Goal: Transaction & Acquisition: Purchase product/service

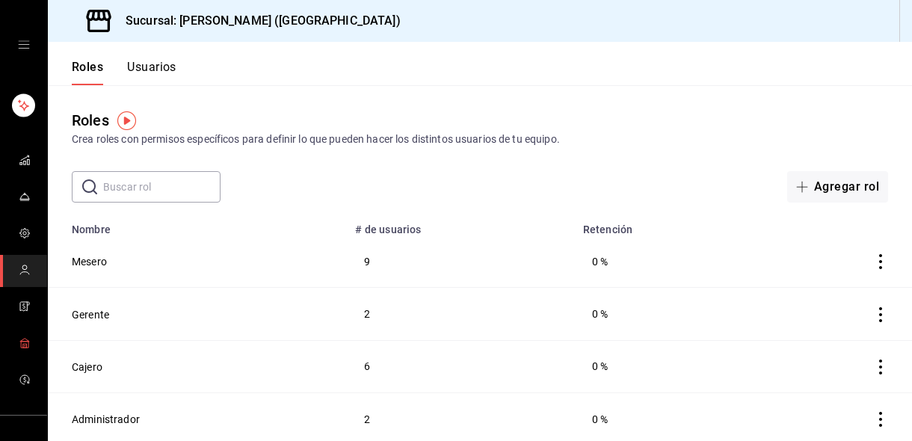
click at [19, 349] on span "mailbox folders" at bounding box center [25, 344] width 12 height 20
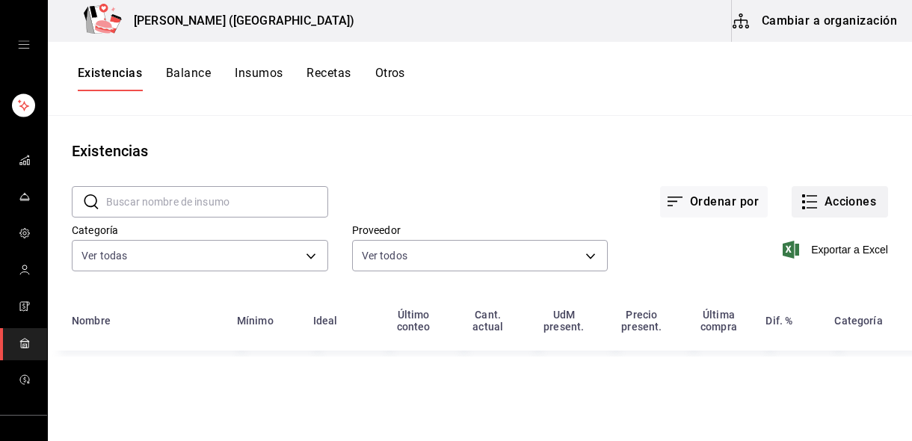
click at [832, 197] on button "Acciones" at bounding box center [840, 201] width 96 height 31
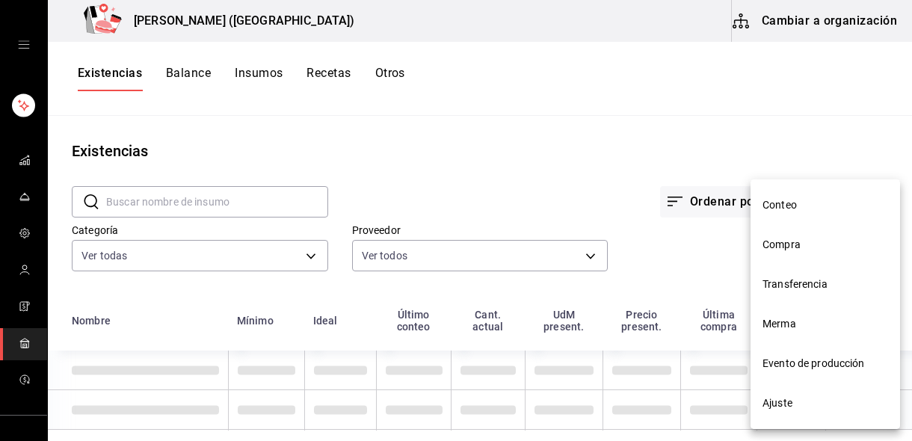
click at [791, 250] on span "Compra" at bounding box center [826, 245] width 126 height 16
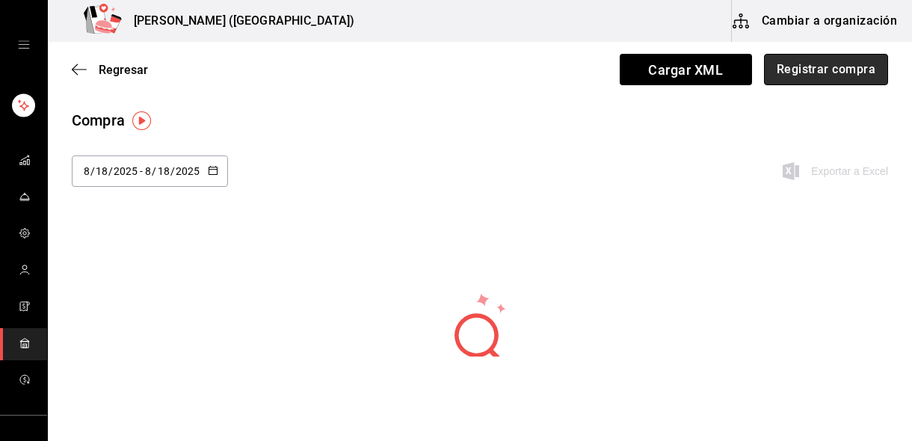
click at [819, 82] on button "Registrar compra" at bounding box center [826, 69] width 124 height 31
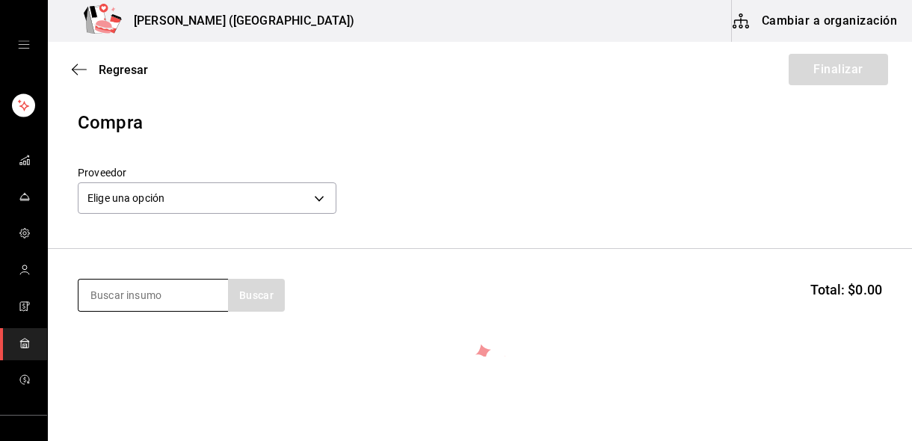
click at [108, 301] on input at bounding box center [154, 295] width 150 height 31
type input "quinoa"
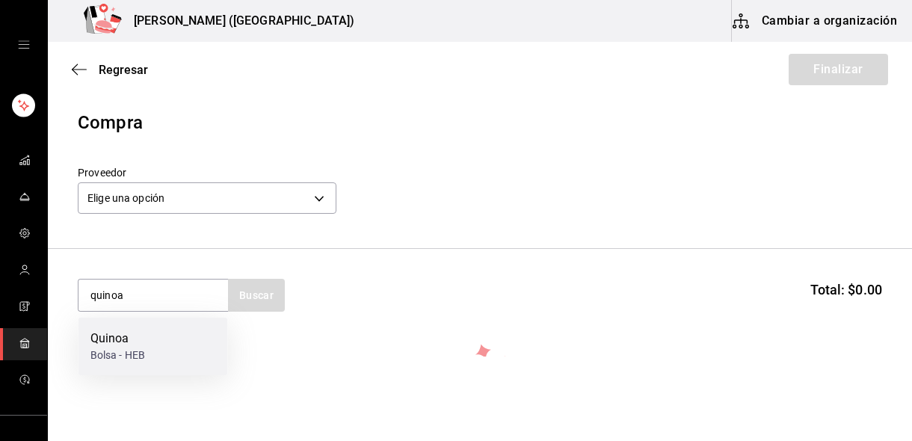
click at [136, 344] on div "Quinoa" at bounding box center [117, 339] width 55 height 18
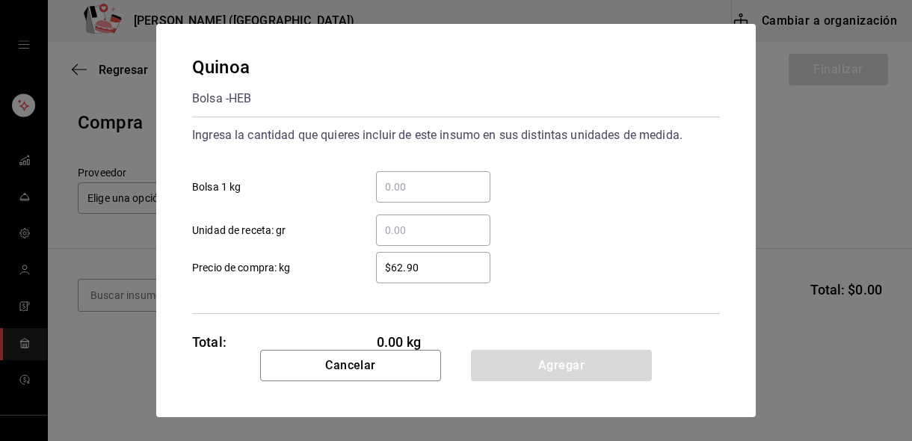
click at [408, 196] on div "​" at bounding box center [433, 186] width 114 height 31
click at [408, 196] on input "​ Bolsa 1 kg" at bounding box center [433, 187] width 114 height 18
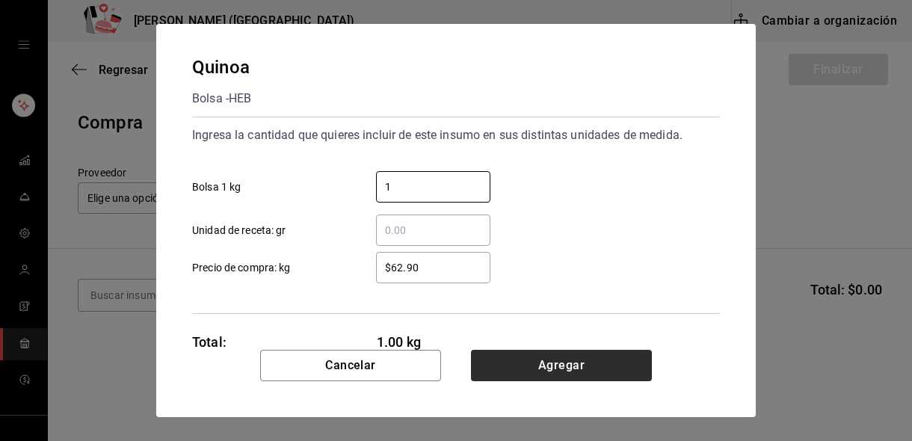
type input "1"
click at [535, 363] on button "Agregar" at bounding box center [561, 365] width 181 height 31
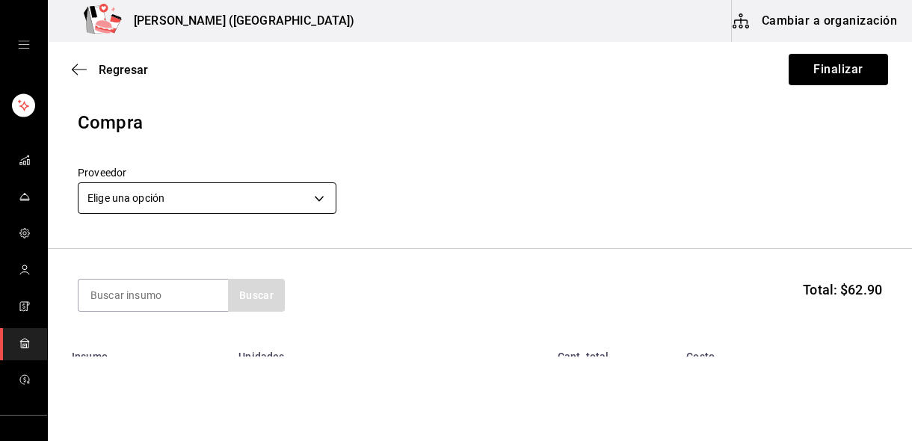
click at [190, 192] on body "Nikkori (Lindavista) Cambiar a organización Regresar Finalizar Compra Proveedor…" at bounding box center [456, 178] width 912 height 357
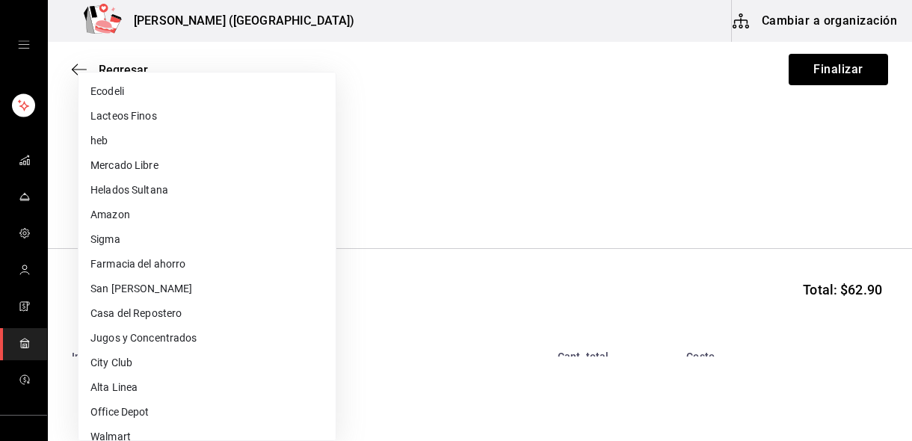
scroll to position [135, 0]
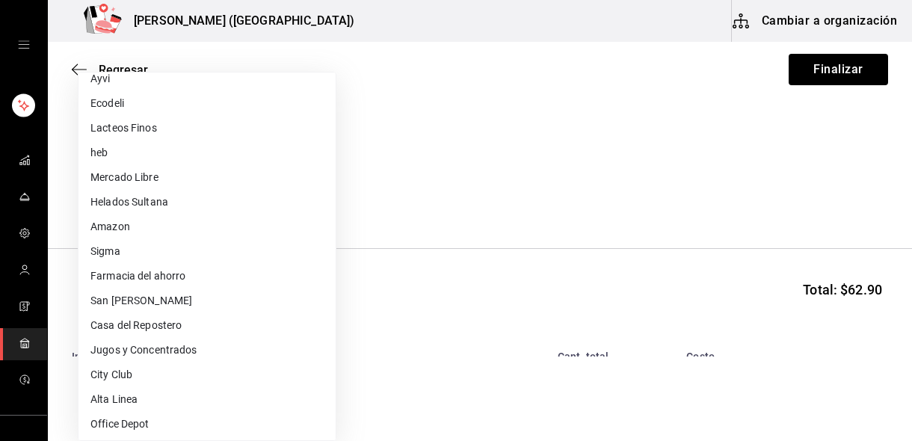
click at [170, 155] on li "heb" at bounding box center [207, 153] width 257 height 25
type input "399d2933-5c46-4568-8b0e-f6553350566c"
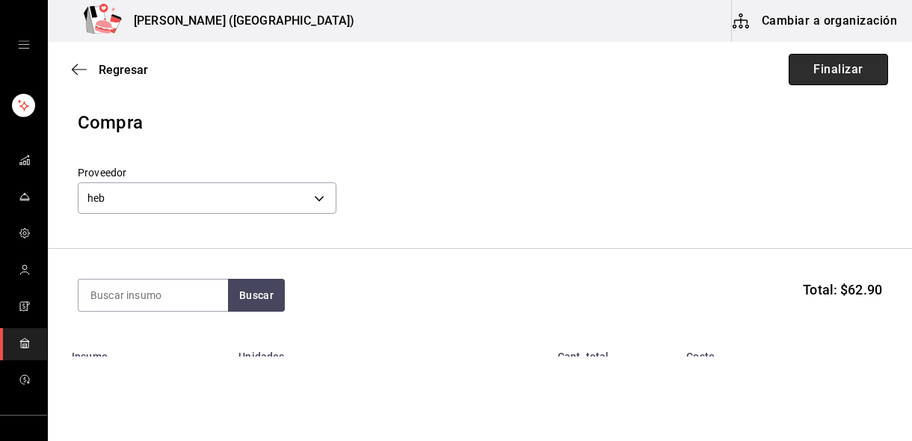
click at [846, 76] on button "Finalizar" at bounding box center [838, 69] width 99 height 31
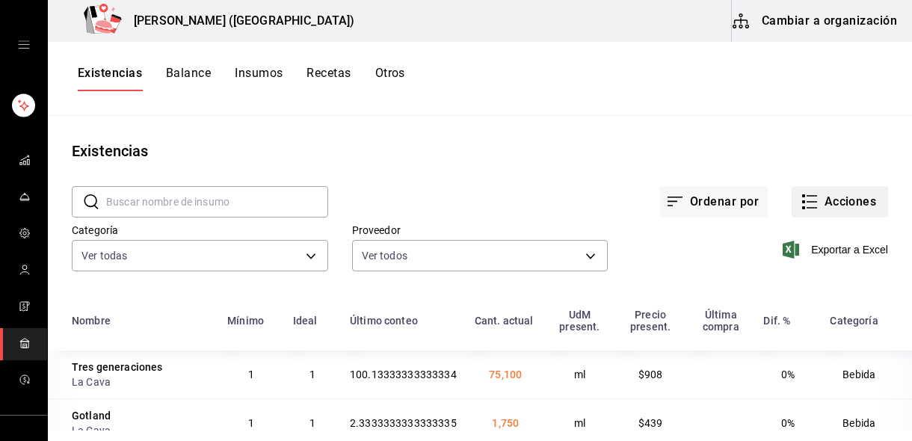
click at [846, 211] on button "Acciones" at bounding box center [840, 201] width 96 height 31
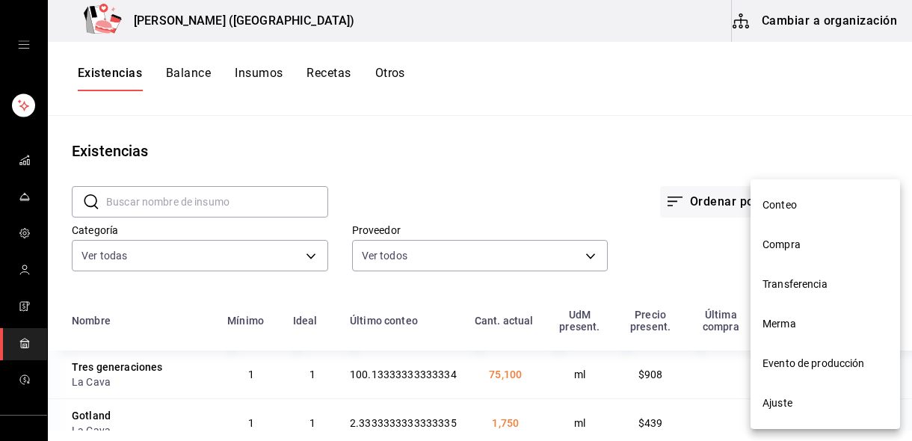
click at [785, 239] on span "Compra" at bounding box center [826, 245] width 126 height 16
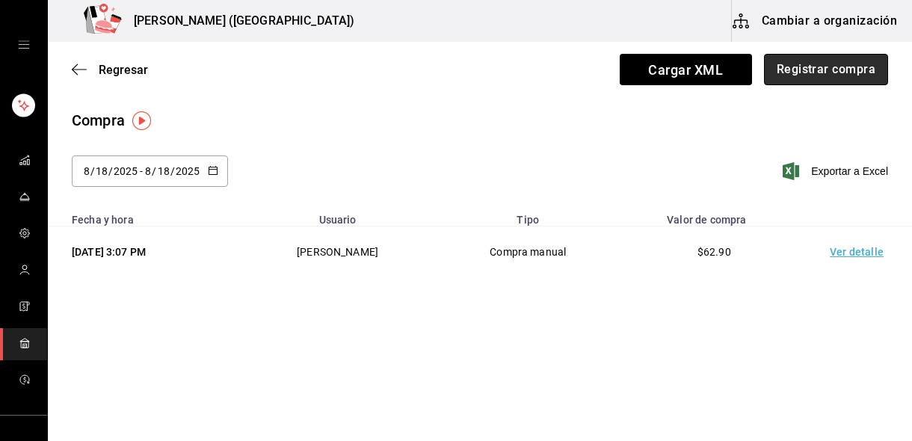
click at [795, 82] on button "Registrar compra" at bounding box center [826, 69] width 124 height 31
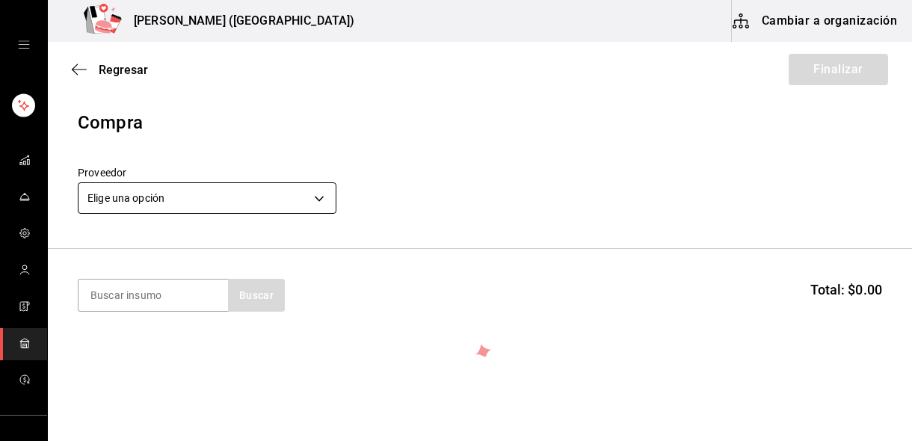
click at [242, 188] on body "Nikkori (Lindavista) Cambiar a organización Regresar Finalizar Compra Proveedor…" at bounding box center [456, 178] width 912 height 357
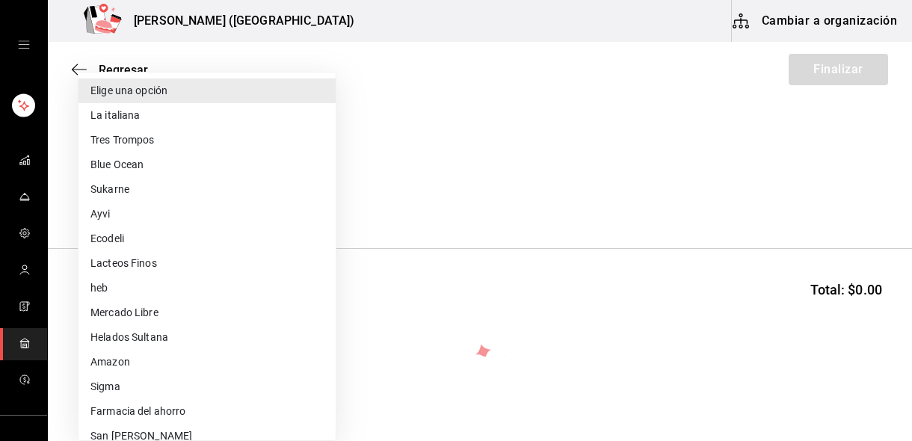
click at [138, 214] on li "Ayvi" at bounding box center [207, 214] width 257 height 25
type input "508d7fb7-9cb1-47d9-b087-46acb48e274d"
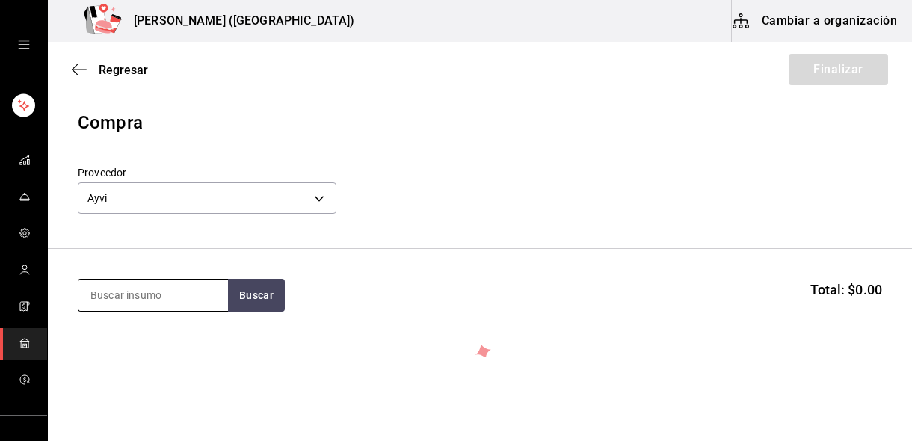
click at [117, 300] on input at bounding box center [154, 295] width 150 height 31
type input "pollo"
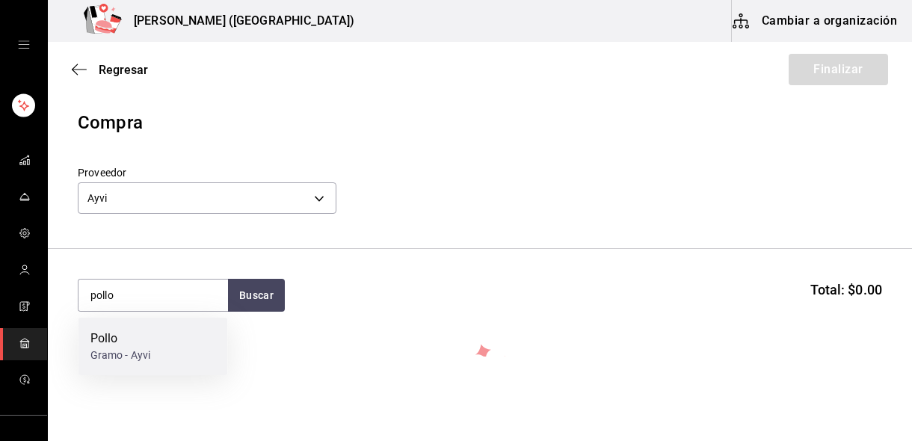
click at [139, 340] on div "Pollo" at bounding box center [120, 339] width 61 height 18
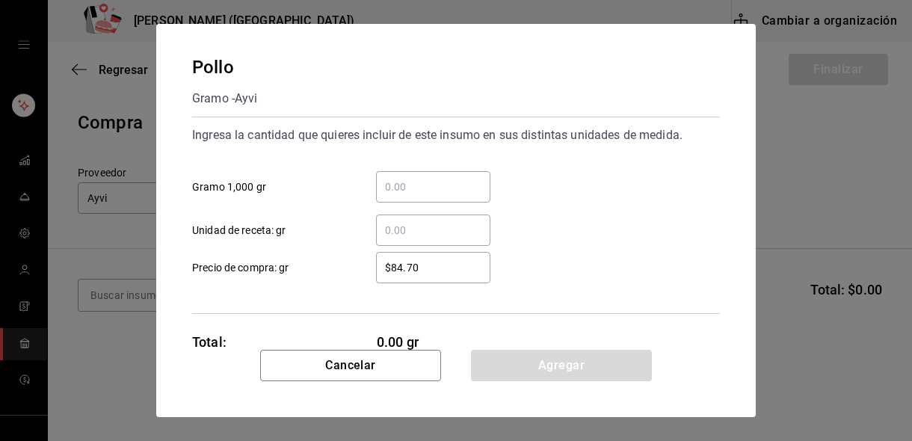
click at [423, 190] on input "​ Gramo 1,000 gr" at bounding box center [433, 187] width 114 height 18
click at [408, 218] on div "​" at bounding box center [433, 230] width 114 height 31
click at [408, 221] on input "​ Unidad de receta: gr" at bounding box center [433, 230] width 114 height 18
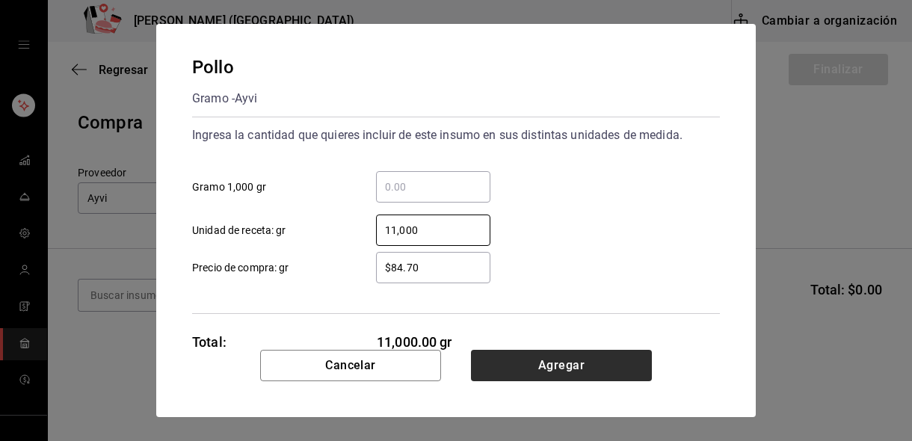
type input "11,000"
click at [519, 360] on button "Agregar" at bounding box center [561, 365] width 181 height 31
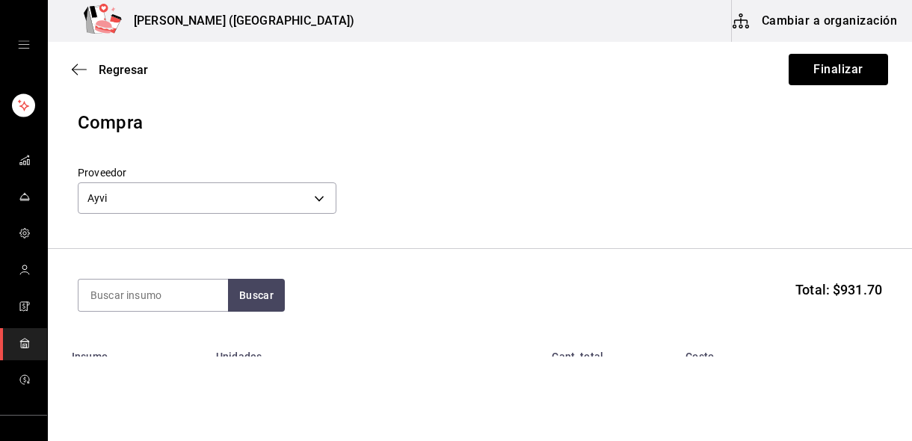
scroll to position [105, 0]
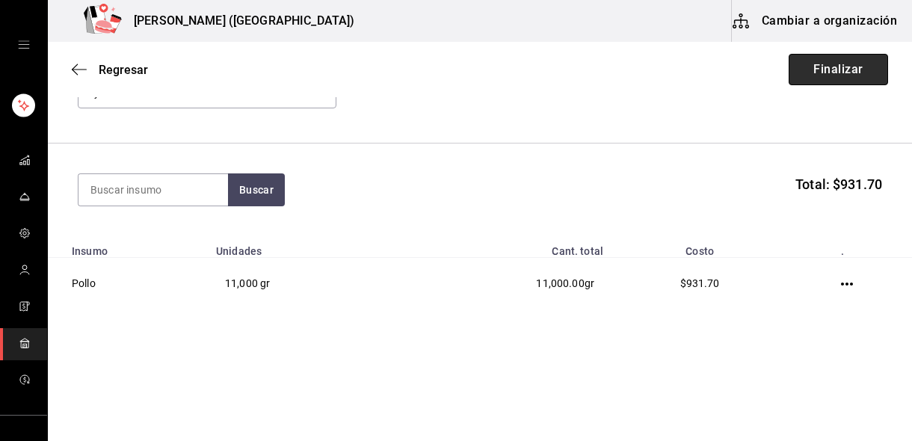
click at [808, 70] on button "Finalizar" at bounding box center [838, 69] width 99 height 31
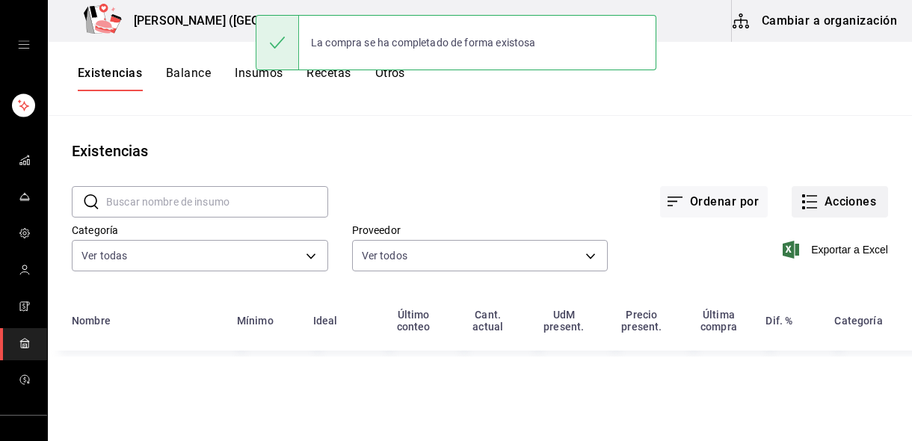
click at [823, 197] on button "Acciones" at bounding box center [840, 201] width 96 height 31
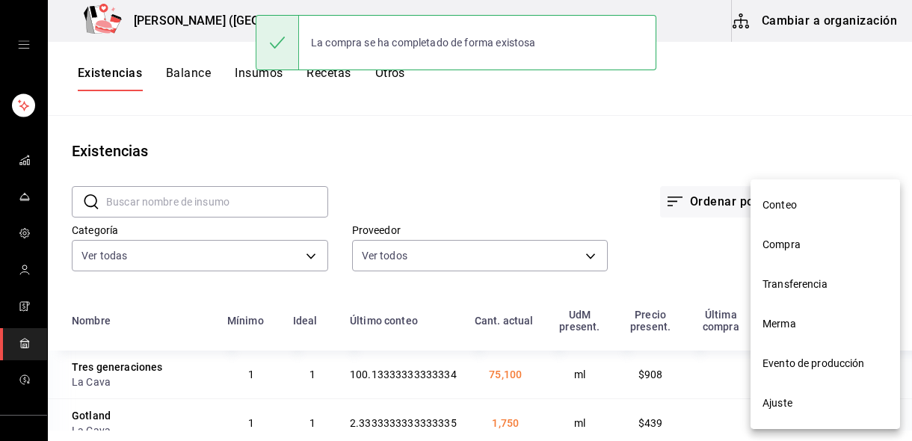
click at [813, 247] on span "Compra" at bounding box center [826, 245] width 126 height 16
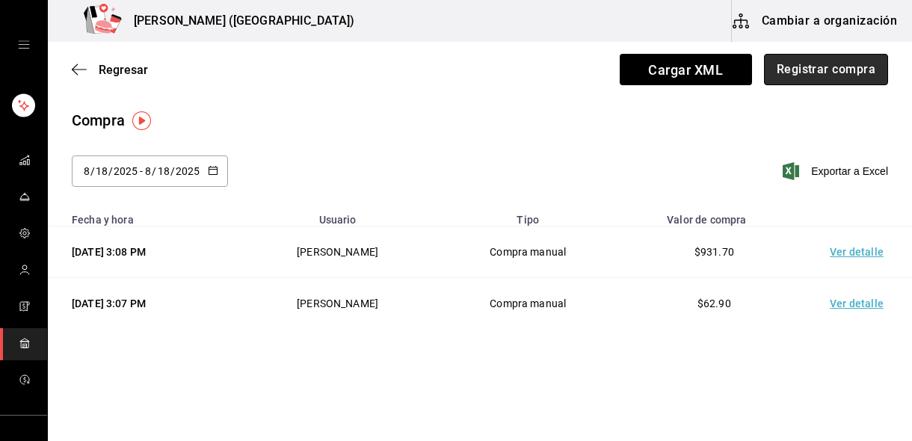
click at [796, 73] on button "Registrar compra" at bounding box center [826, 69] width 124 height 31
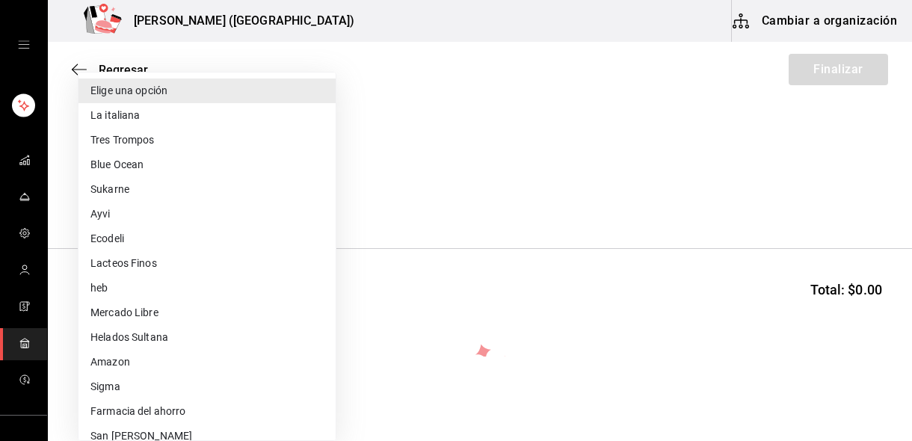
click at [158, 193] on body "Nikkori (Lindavista) Cambiar a organización Regresar Finalizar Compra Proveedor…" at bounding box center [456, 178] width 912 height 357
click at [154, 141] on li "Tres Trompos" at bounding box center [207, 140] width 257 height 25
type input "b9219f05-8dec-4805-9d5e-a8f5a71f6a7b"
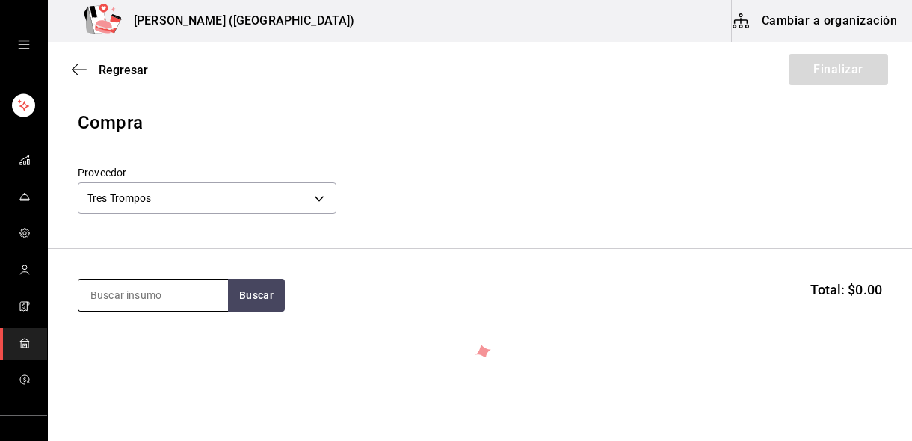
click at [142, 290] on input at bounding box center [154, 295] width 150 height 31
type input "trompo"
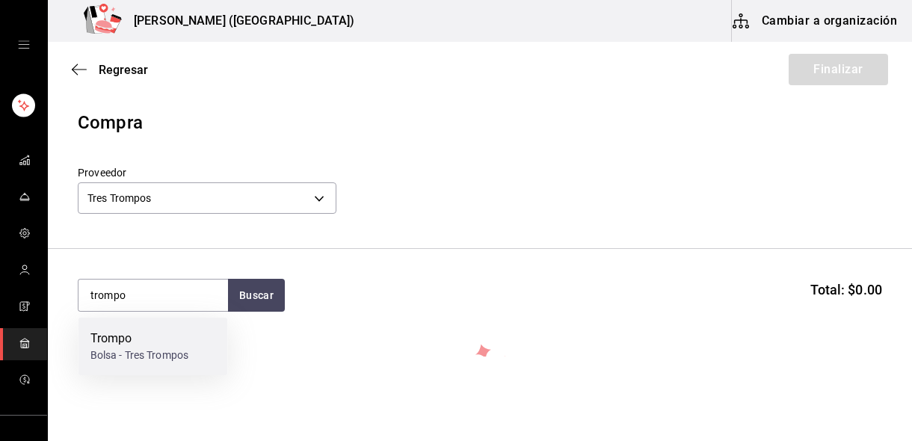
click at [145, 362] on div "Bolsa - Tres Trompos" at bounding box center [139, 356] width 99 height 16
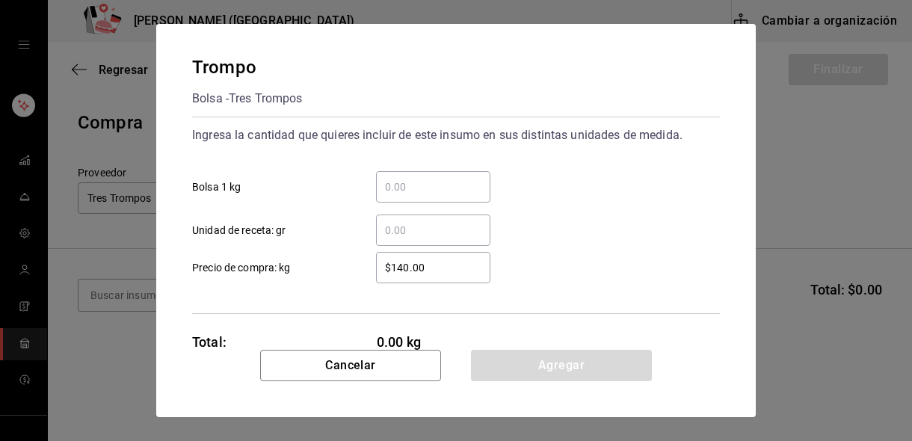
click at [429, 187] on input "​ Bolsa 1 kg" at bounding box center [433, 187] width 114 height 18
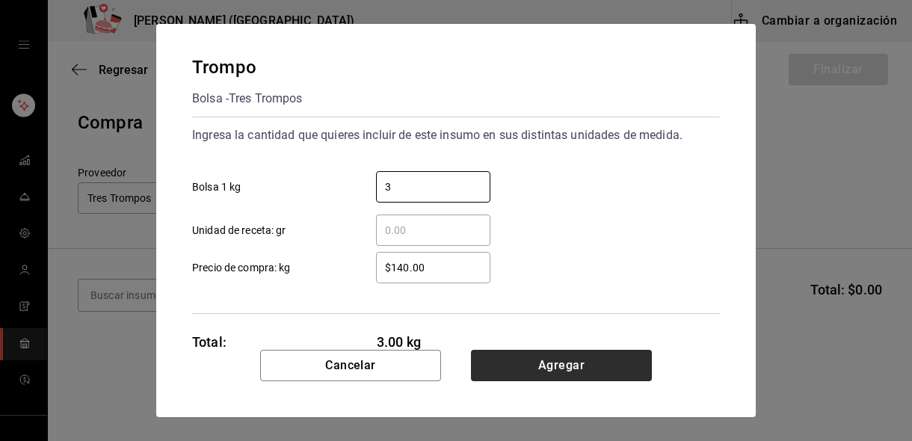
type input "3"
click at [539, 375] on button "Agregar" at bounding box center [561, 365] width 181 height 31
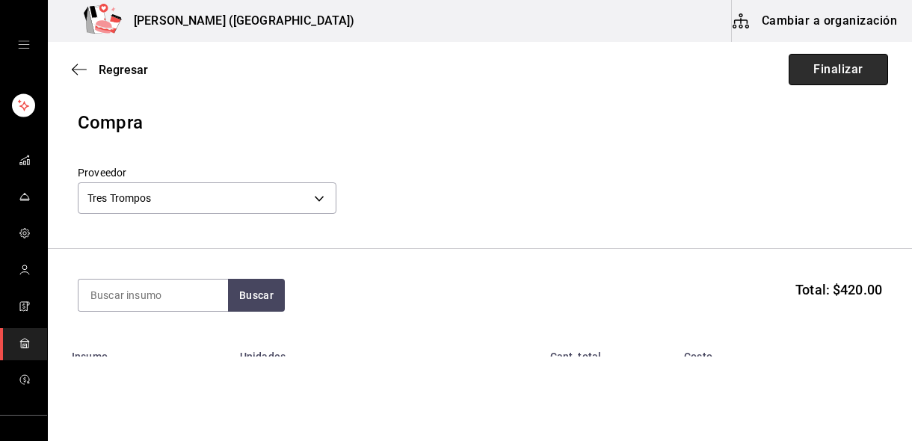
click at [840, 76] on button "Finalizar" at bounding box center [838, 69] width 99 height 31
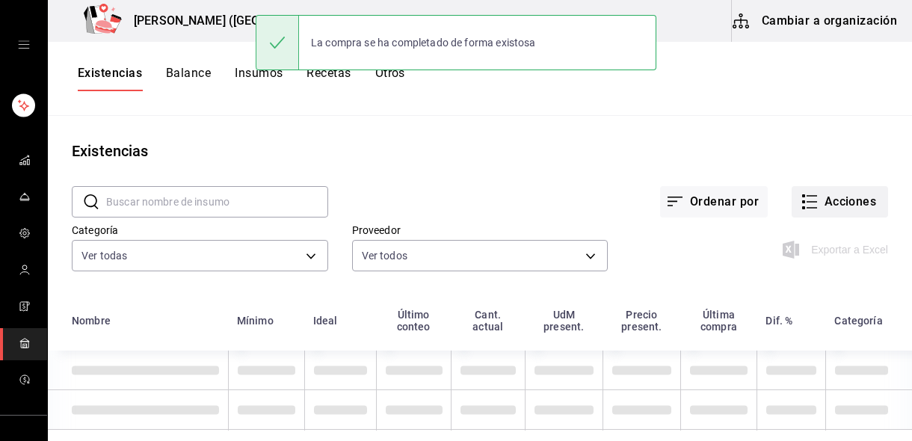
click at [838, 215] on button "Acciones" at bounding box center [840, 201] width 96 height 31
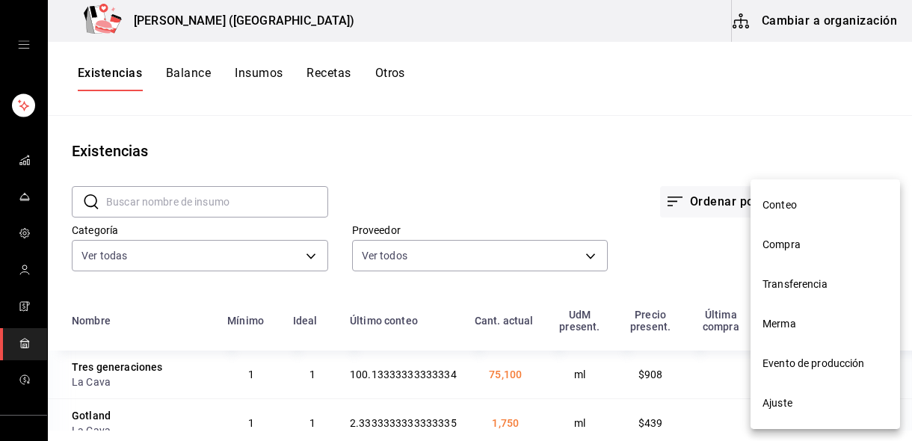
click at [795, 252] on span "Compra" at bounding box center [826, 245] width 126 height 16
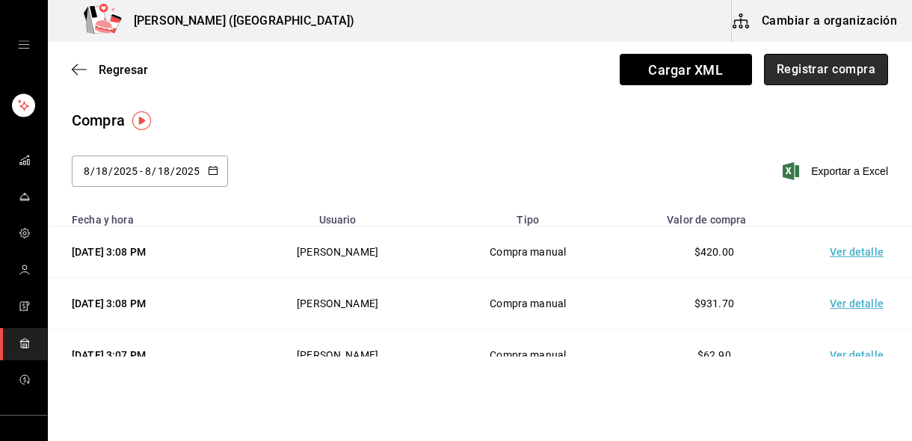
click at [813, 75] on button "Registrar compra" at bounding box center [826, 69] width 124 height 31
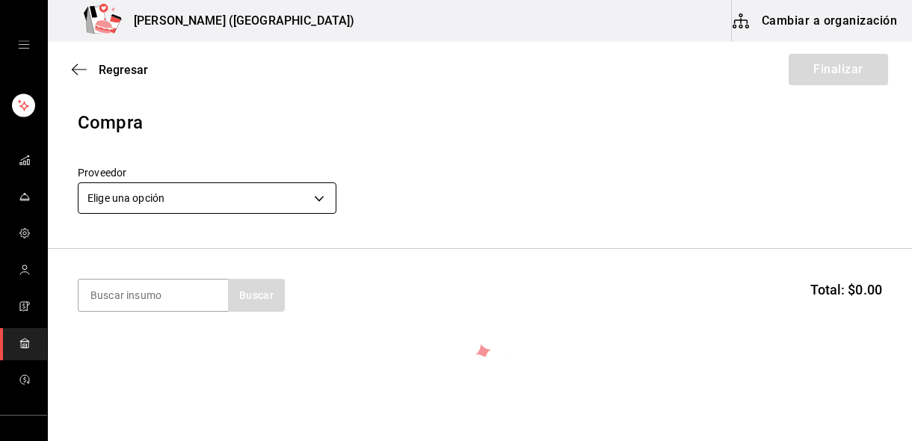
click at [236, 202] on body "Nikkori (Lindavista) Cambiar a organización Regresar Finalizar Compra Proveedor…" at bounding box center [456, 178] width 912 height 357
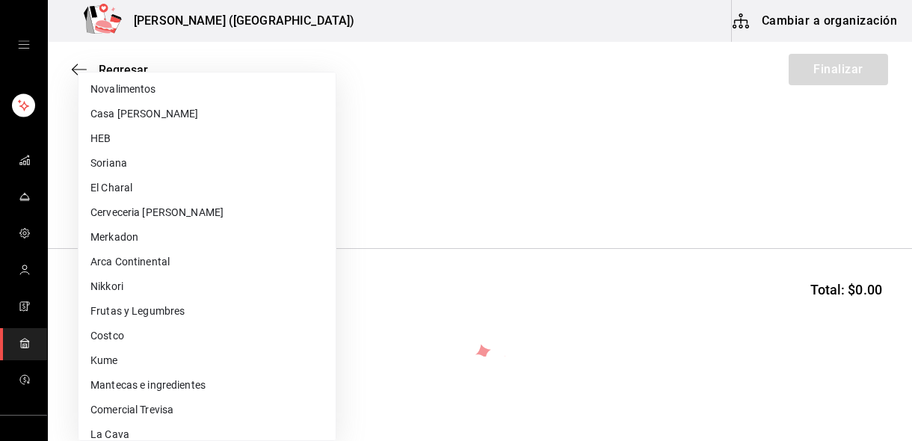
scroll to position [565, 0]
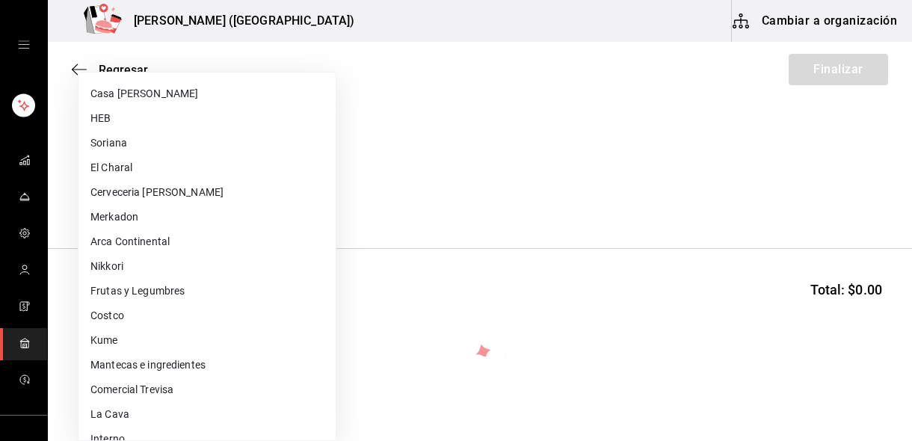
click at [164, 291] on li "Frutas y Legumbres" at bounding box center [207, 291] width 257 height 25
type input "84d68576-4e3a-44e0-bfcf-210a6f36c3a4"
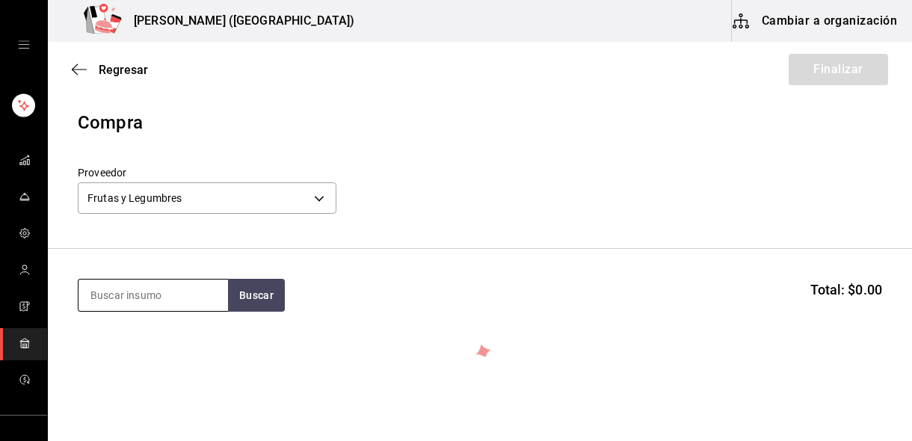
click at [153, 292] on input at bounding box center [154, 295] width 150 height 31
type input "aguacat"
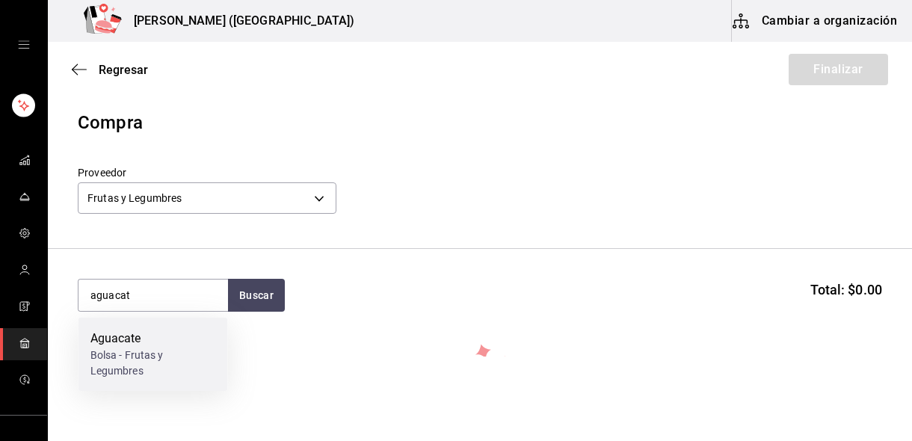
click at [152, 333] on div "Aguacate" at bounding box center [153, 339] width 126 height 18
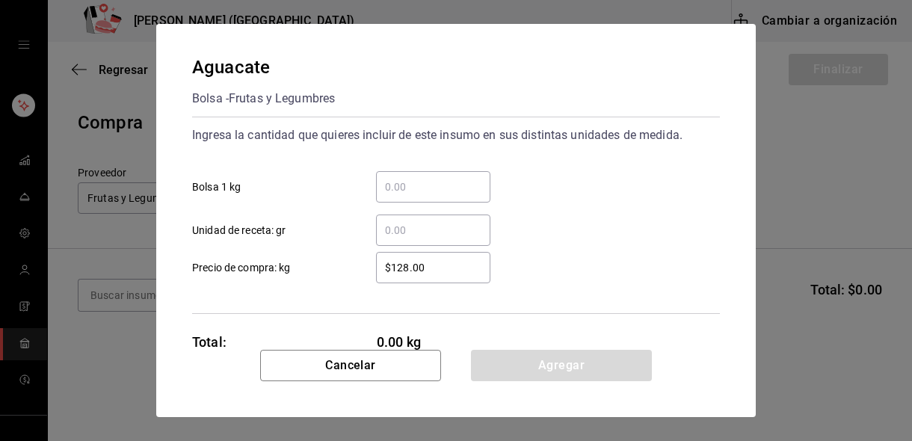
click at [402, 230] on input "​ Unidad de receta: gr" at bounding box center [433, 230] width 114 height 18
click at [420, 193] on input "​ Bolsa 1 kg" at bounding box center [433, 187] width 114 height 18
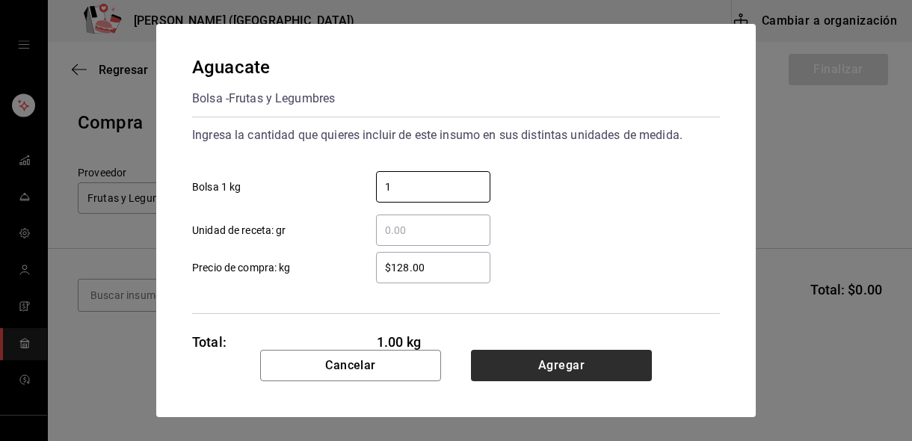
type input "1"
click at [528, 375] on button "Agregar" at bounding box center [561, 365] width 181 height 31
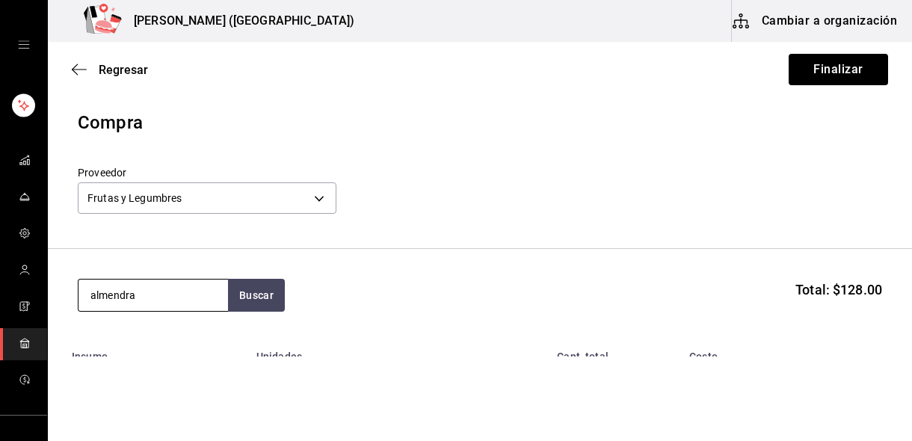
type input "almendra"
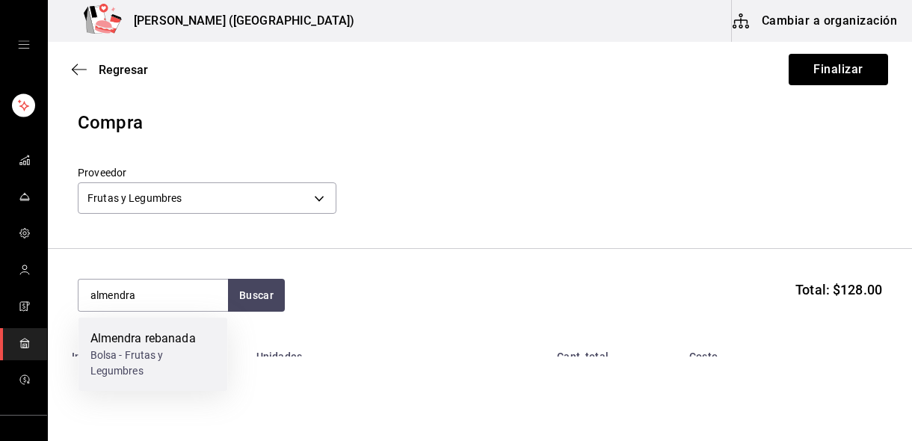
click at [185, 361] on div "Bolsa - Frutas y Legumbres" at bounding box center [153, 363] width 126 height 31
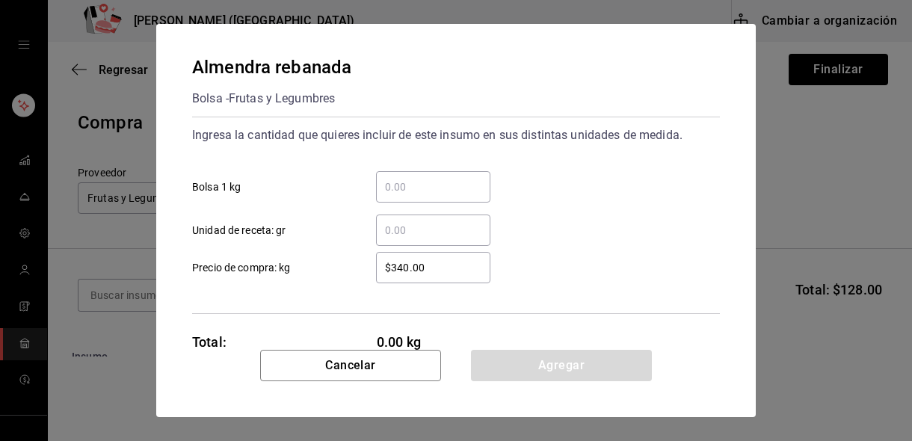
click at [411, 228] on input "​ Unidad de receta: gr" at bounding box center [433, 230] width 114 height 18
type input "2"
type input "3"
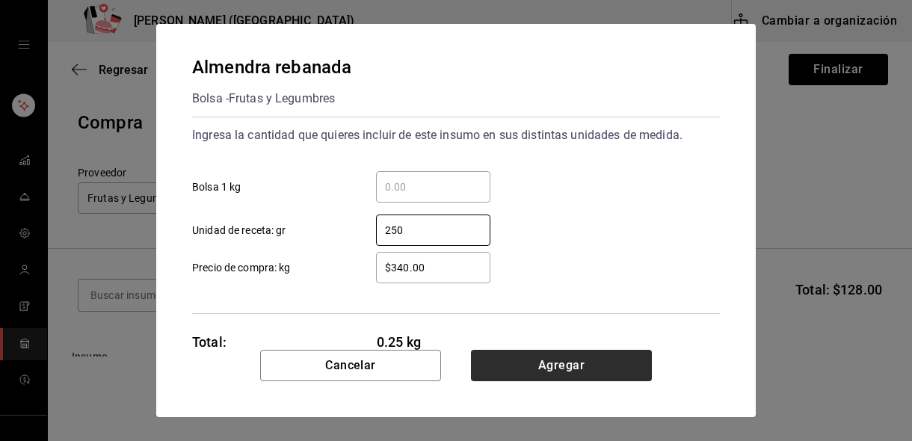
type input "250"
click at [527, 359] on button "Agregar" at bounding box center [561, 365] width 181 height 31
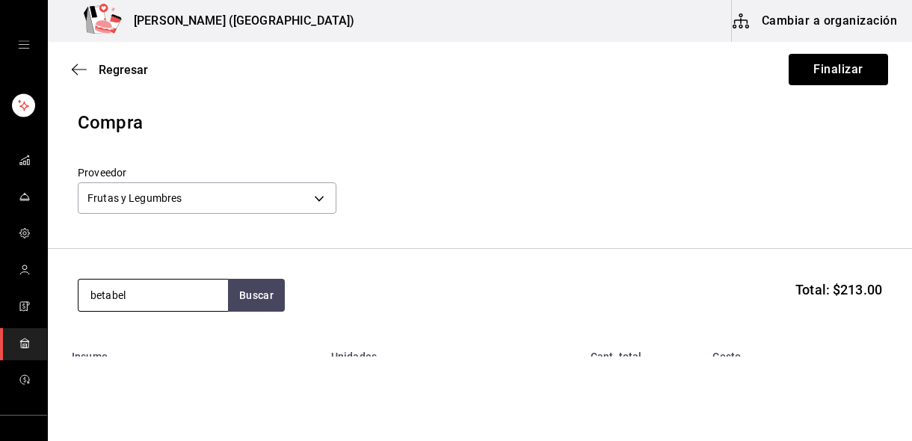
type input "betabel"
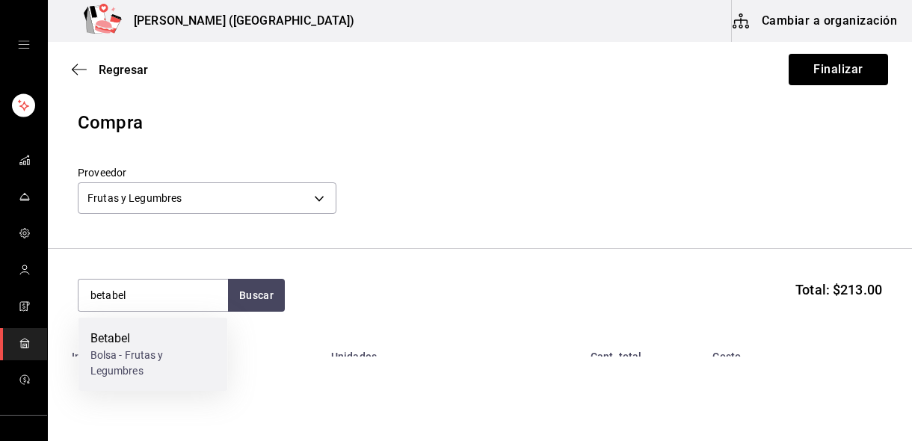
click at [151, 342] on div "Betabel" at bounding box center [153, 339] width 126 height 18
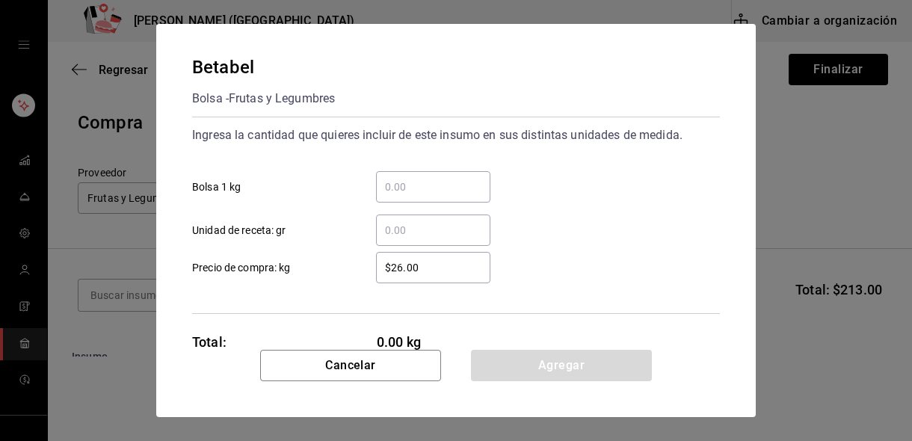
click at [417, 230] on input "​ Unidad de receta: gr" at bounding box center [433, 230] width 114 height 18
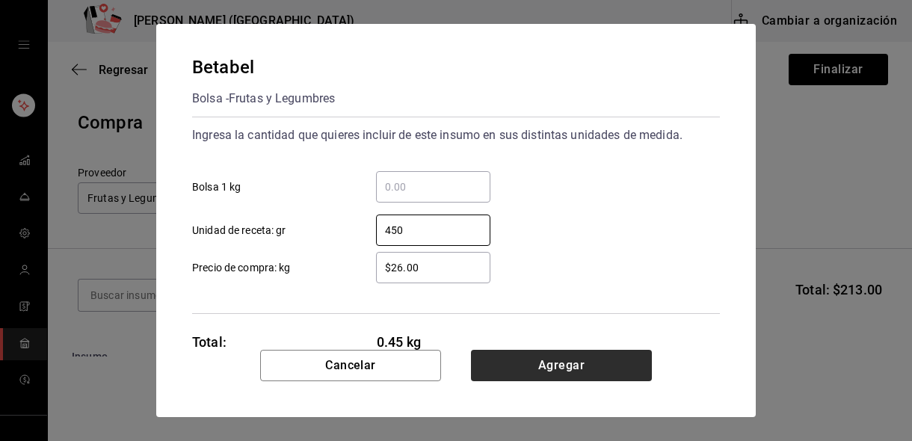
type input "450"
click at [525, 367] on button "Agregar" at bounding box center [561, 365] width 181 height 31
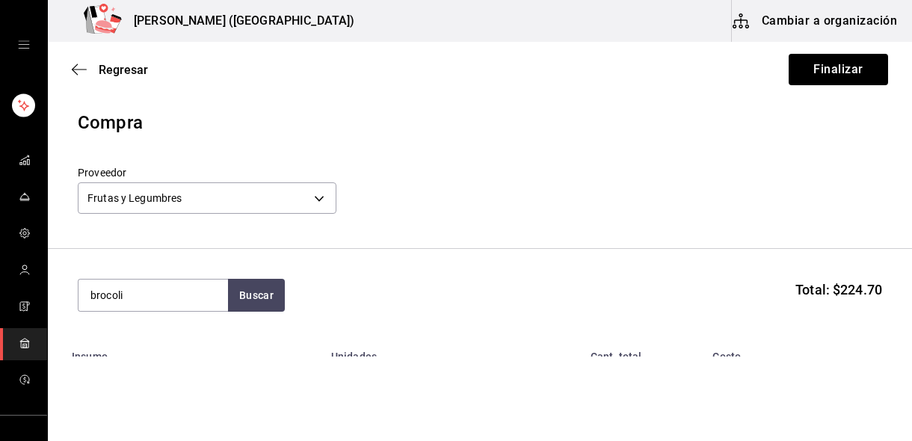
type input "brocoli"
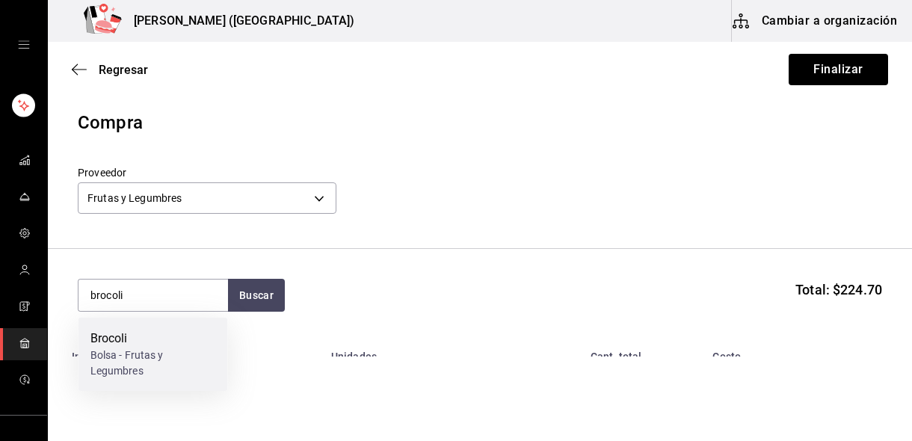
click at [162, 325] on div "Brocoli Bolsa - Frutas y Legumbres" at bounding box center [154, 354] width 150 height 73
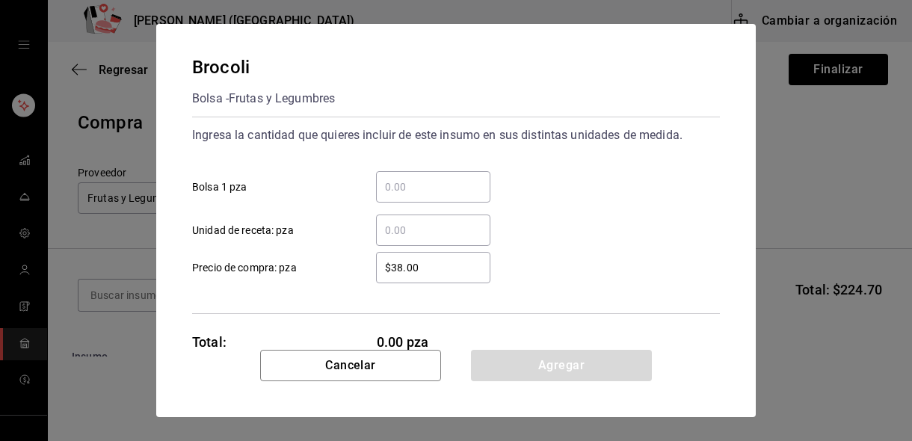
click at [402, 234] on input "​ Unidad de receta: pza" at bounding box center [433, 230] width 114 height 18
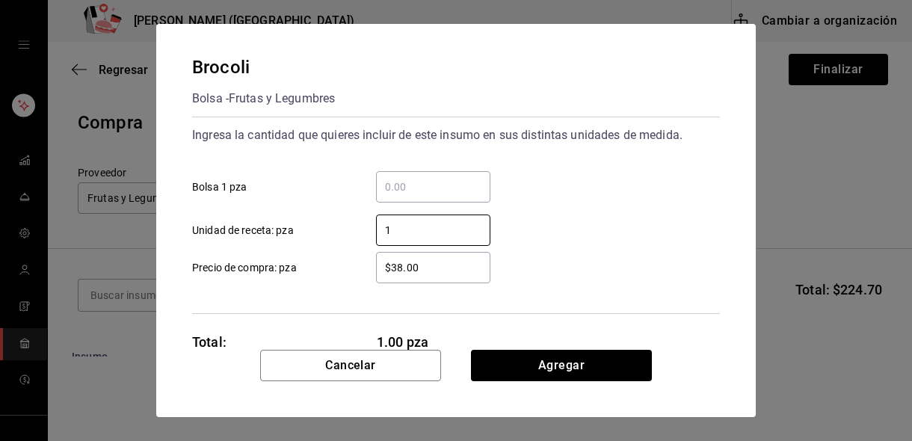
type input "1"
click at [392, 267] on input "$38.00" at bounding box center [433, 268] width 114 height 18
click at [408, 268] on input "$38.00" at bounding box center [433, 268] width 114 height 18
click at [393, 268] on input "$38.00" at bounding box center [433, 268] width 114 height 18
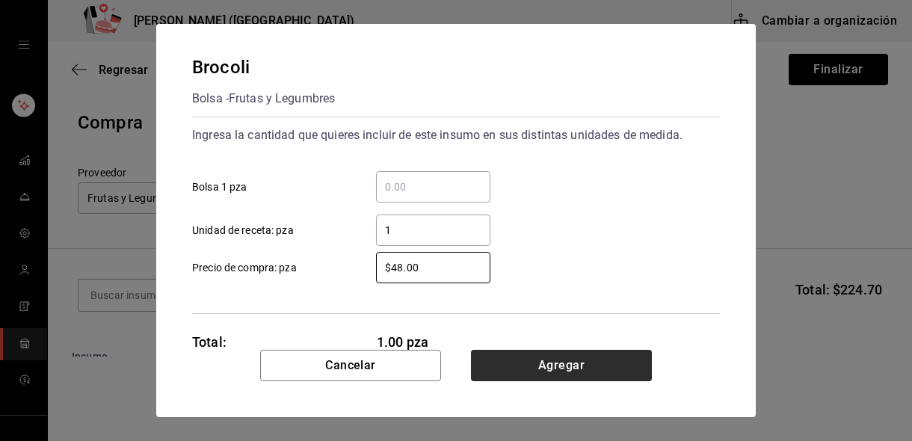
type input "$48.00"
click at [515, 363] on button "Agregar" at bounding box center [561, 365] width 181 height 31
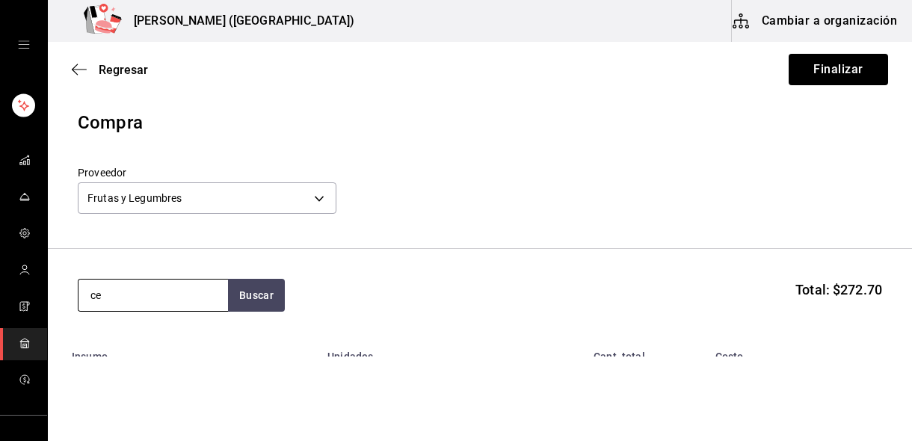
type input "c"
type input "calabaza"
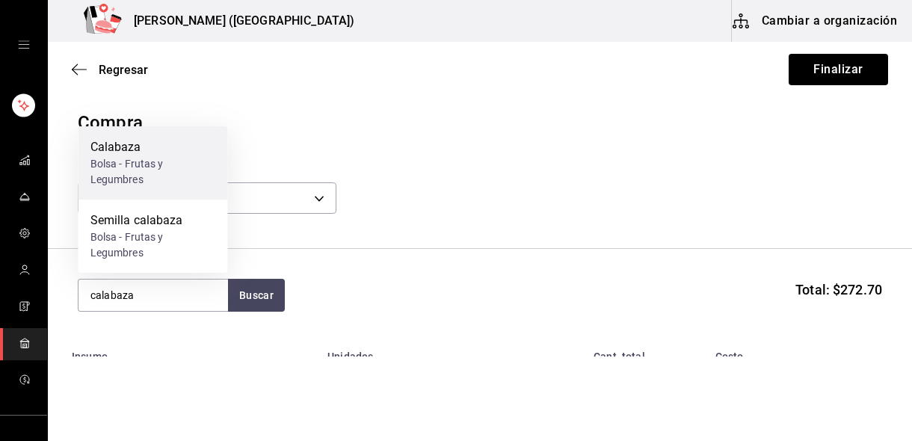
click at [126, 160] on div "Bolsa - Frutas y Legumbres" at bounding box center [153, 171] width 126 height 31
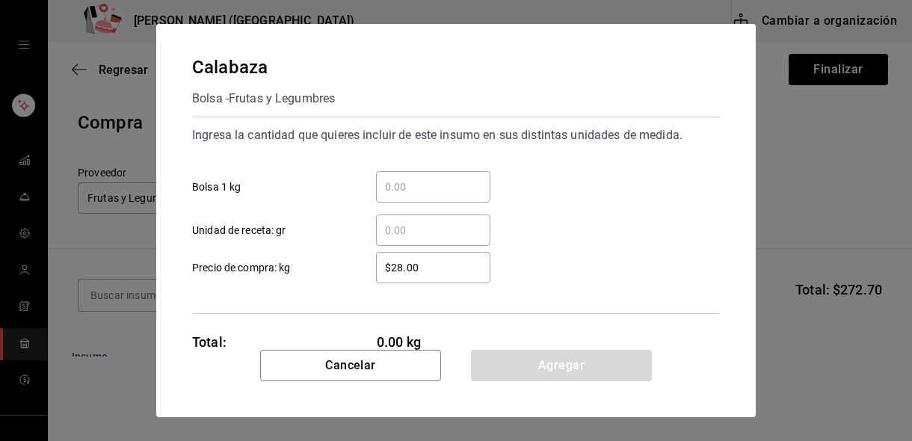
click at [423, 195] on input "​ Bolsa 1 kg" at bounding box center [433, 187] width 114 height 18
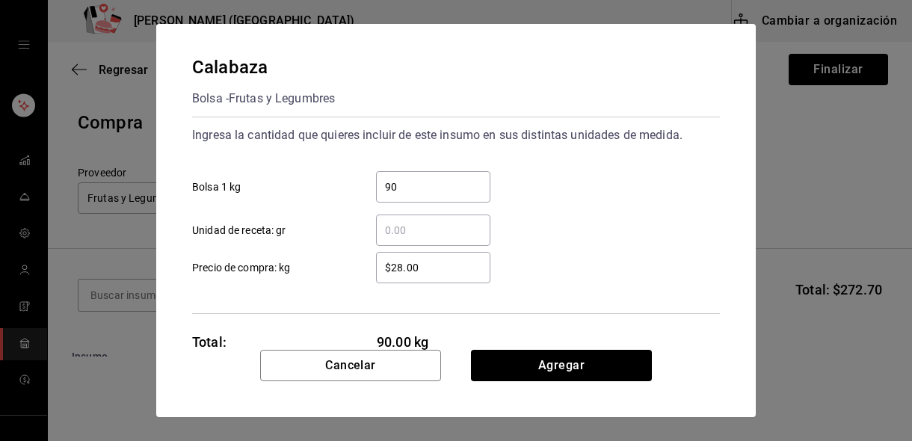
type input "9"
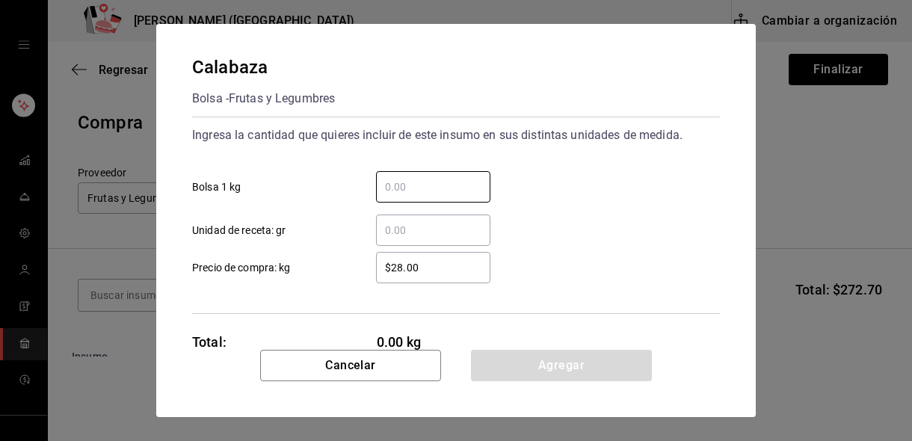
click at [425, 224] on input "​ Unidad de receta: gr" at bounding box center [433, 230] width 114 height 18
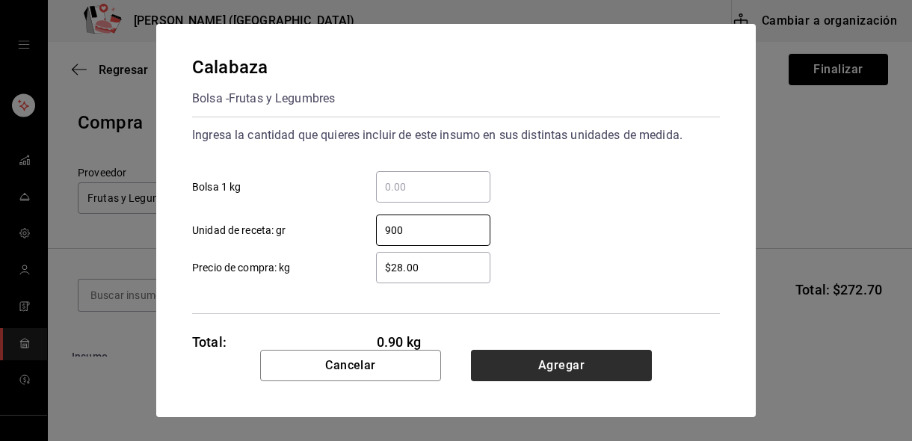
type input "900"
click at [508, 367] on button "Agregar" at bounding box center [561, 365] width 181 height 31
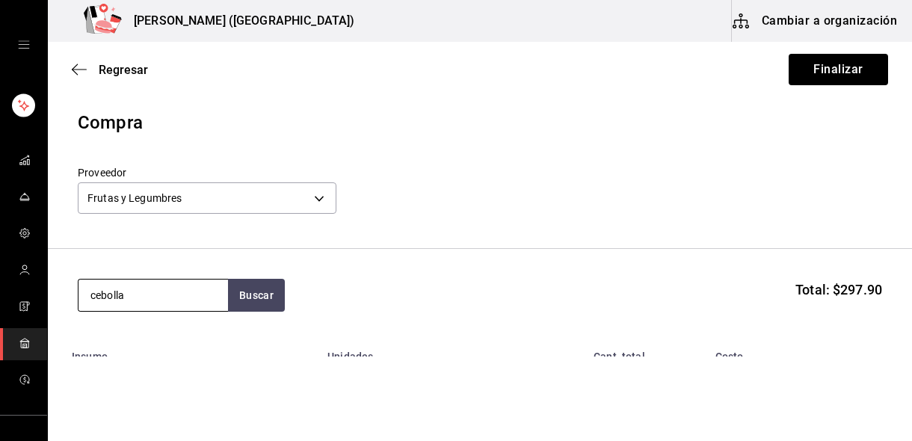
type input "cebolla"
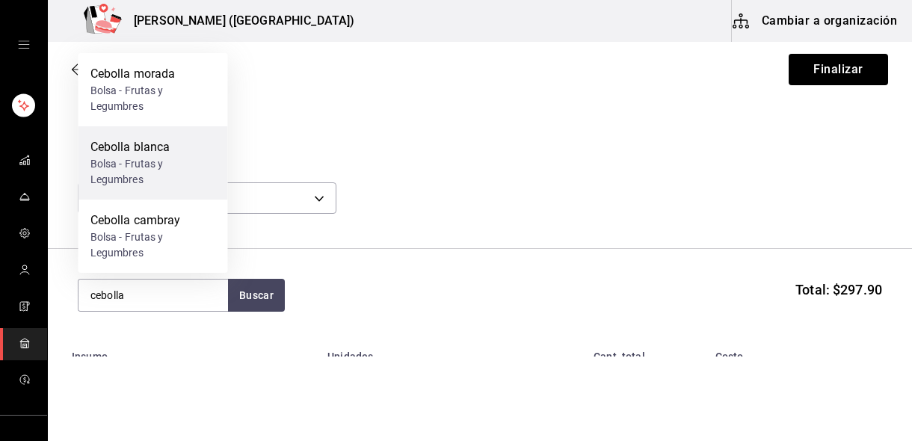
click at [146, 150] on div "Cebolla blanca" at bounding box center [153, 147] width 126 height 18
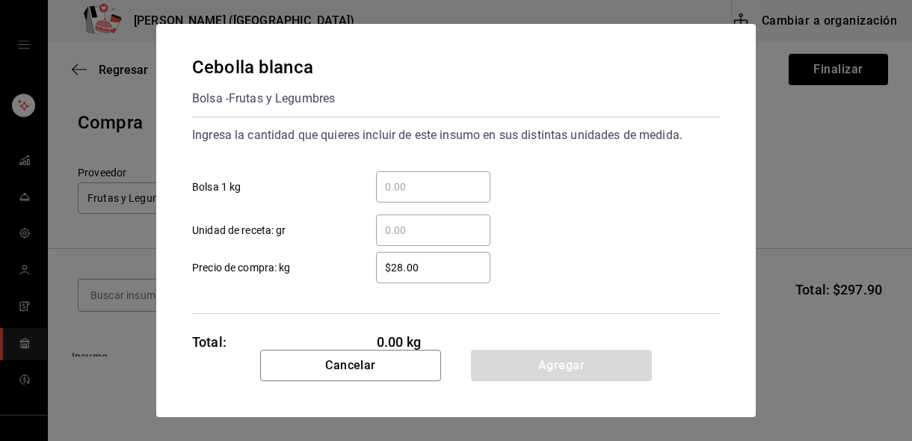
click at [409, 233] on input "​ Unidad de receta: gr" at bounding box center [433, 230] width 114 height 18
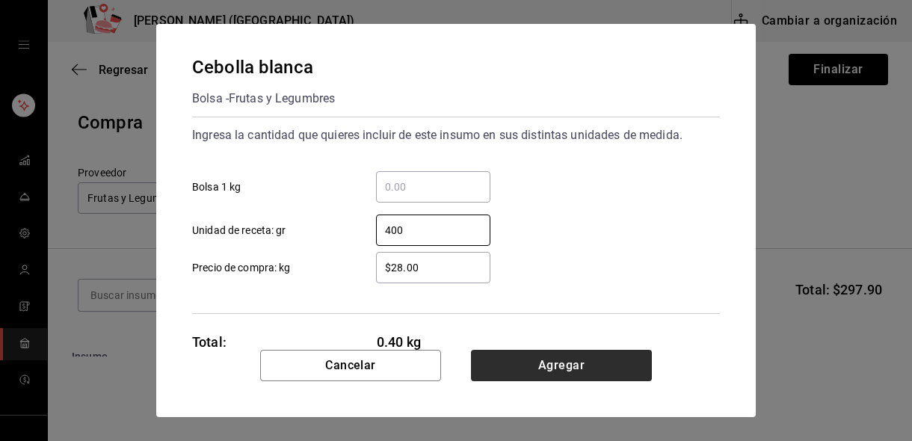
type input "400"
click at [500, 364] on button "Agregar" at bounding box center [561, 365] width 181 height 31
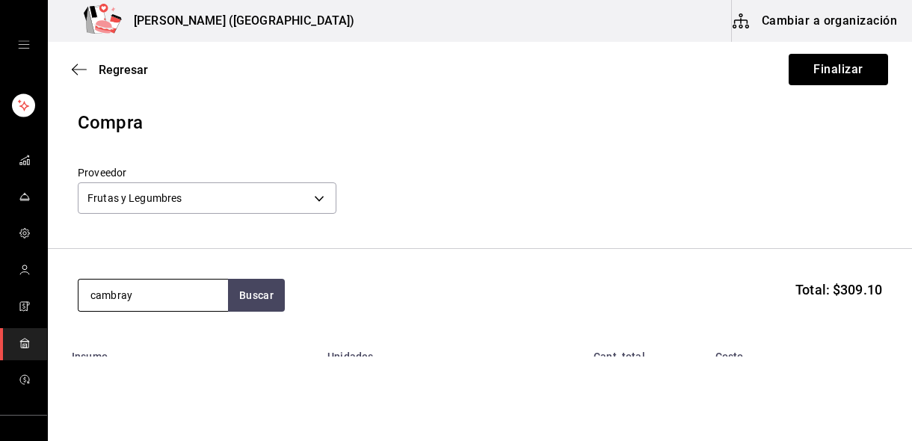
type input "cambray"
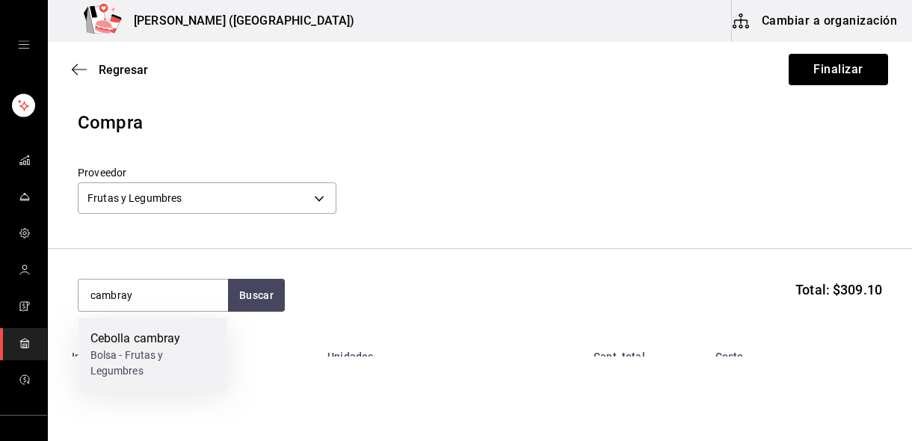
click at [192, 331] on div "Cebolla cambray" at bounding box center [153, 339] width 126 height 18
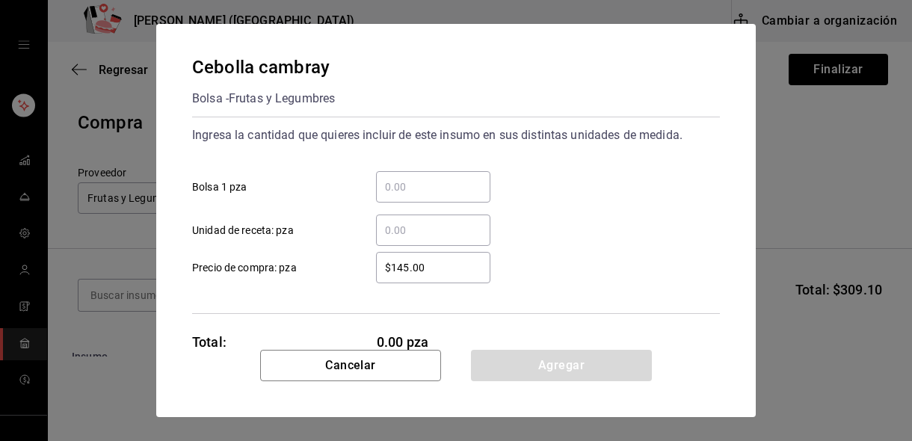
click at [422, 188] on input "​ Bolsa 1 pza" at bounding box center [433, 187] width 114 height 18
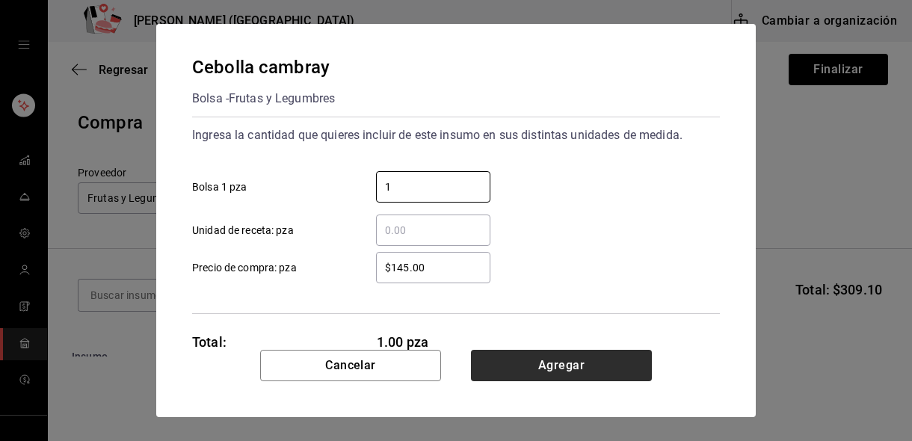
type input "1"
click at [528, 370] on button "Agregar" at bounding box center [561, 365] width 181 height 31
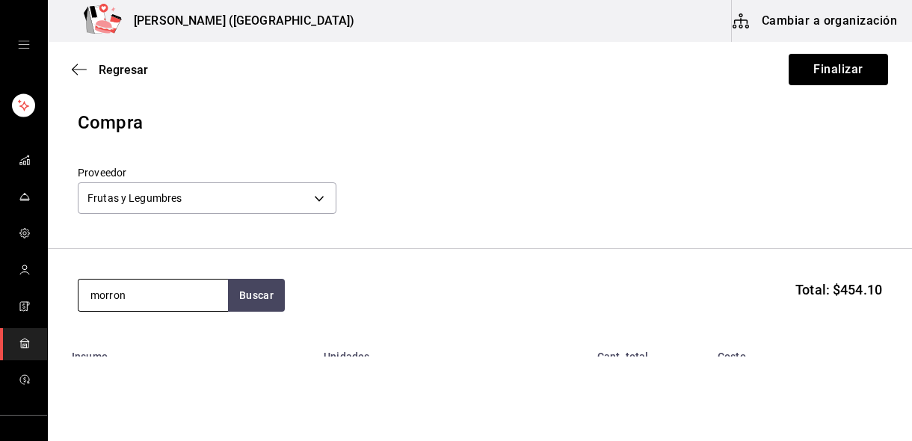
type input "morron"
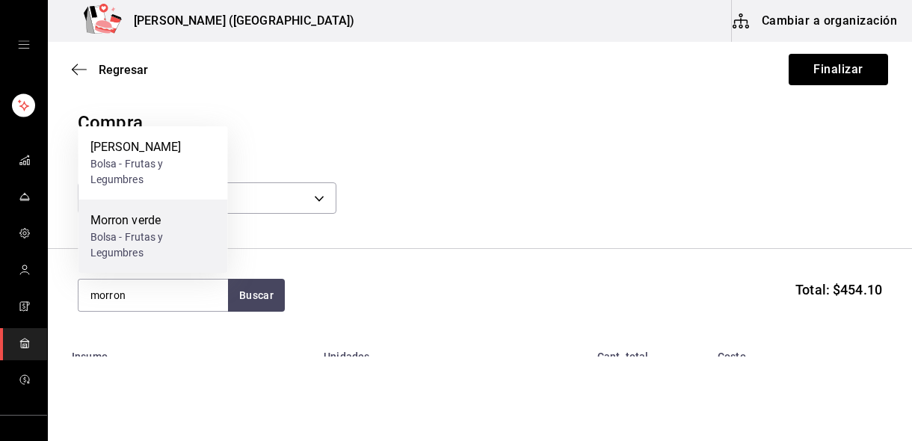
click at [158, 226] on div "Morron verde" at bounding box center [153, 221] width 126 height 18
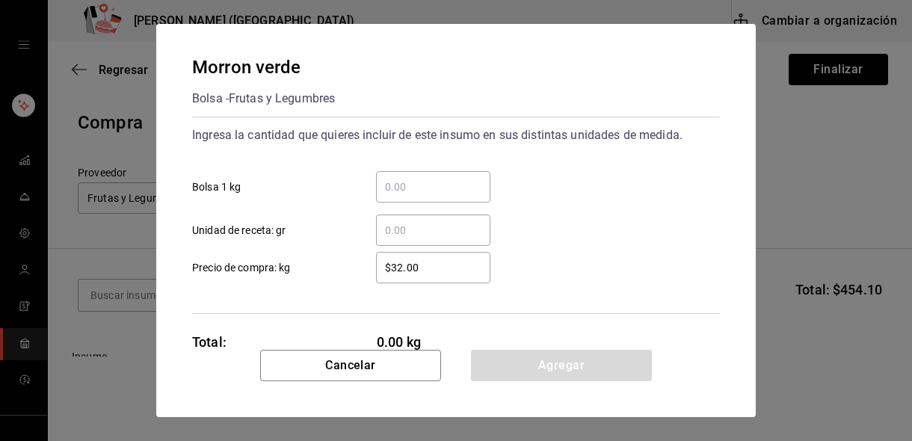
scroll to position [44, 0]
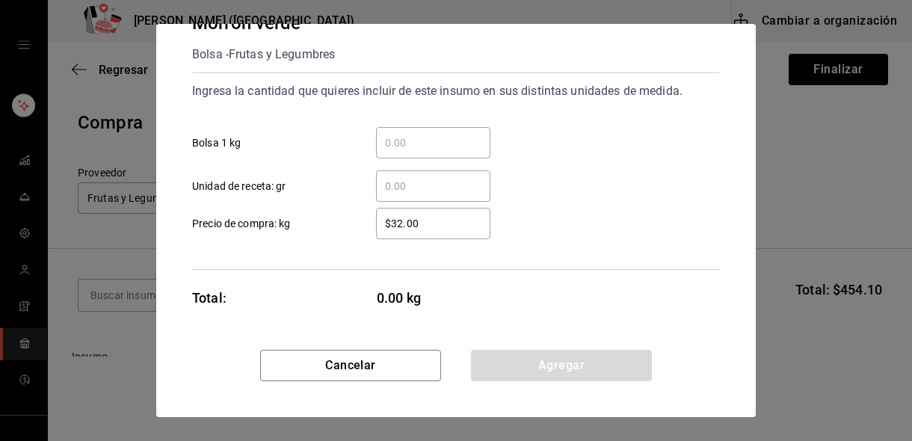
click at [411, 182] on input "​ Unidad de receta: gr" at bounding box center [433, 186] width 114 height 18
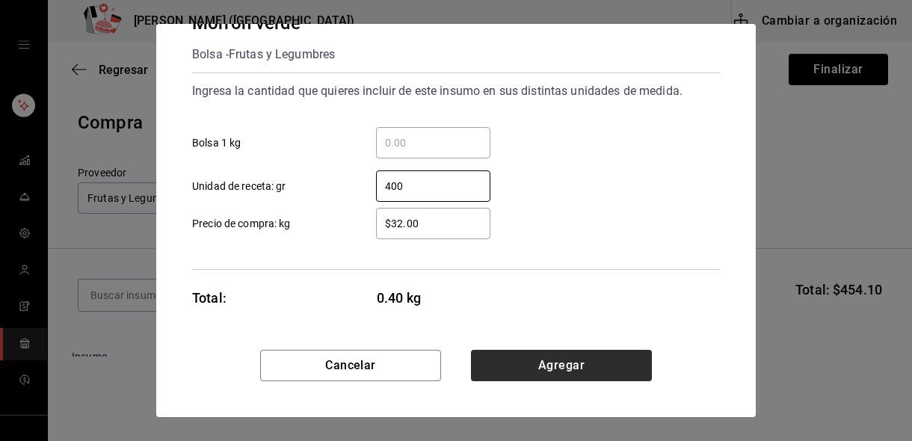
type input "400"
click at [523, 375] on button "Agregar" at bounding box center [561, 365] width 181 height 31
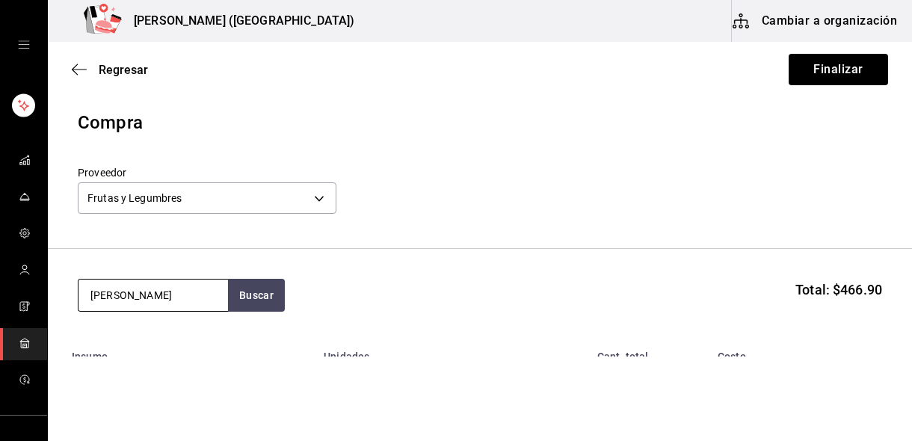
type input "[PERSON_NAME]"
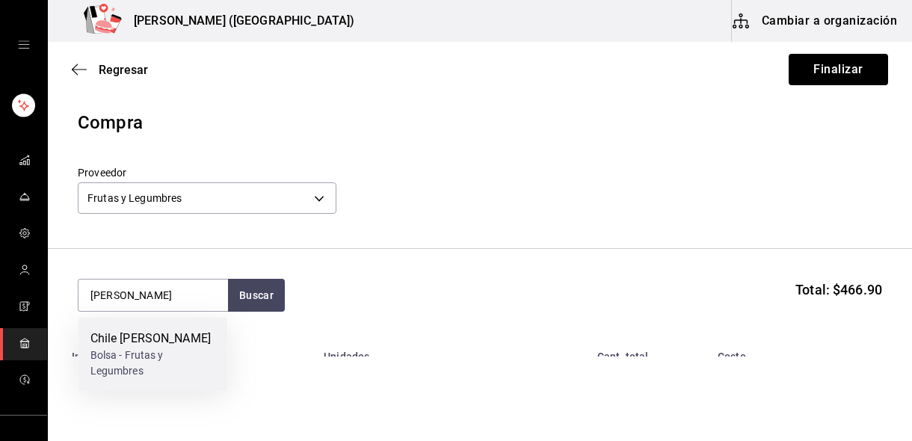
click at [147, 360] on div "Bolsa - Frutas y Legumbres" at bounding box center [153, 363] width 126 height 31
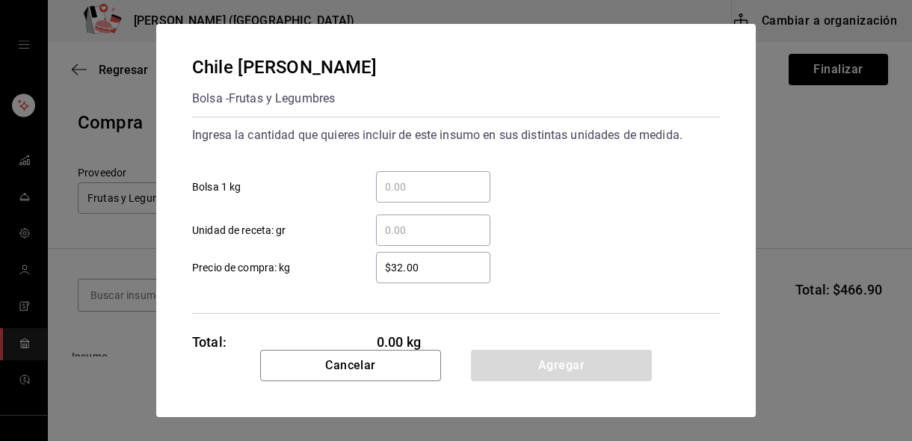
click at [414, 196] on div "​" at bounding box center [433, 186] width 114 height 31
click at [414, 196] on input "​ Bolsa 1 kg" at bounding box center [433, 187] width 114 height 18
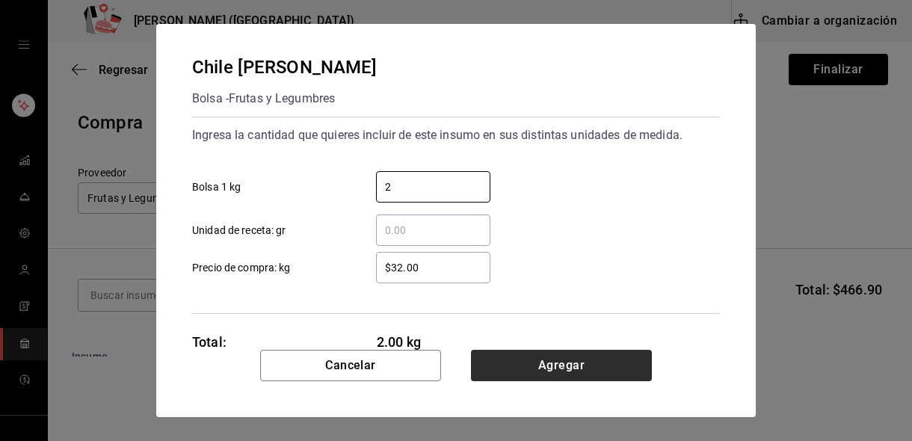
type input "2"
click at [522, 369] on button "Agregar" at bounding box center [561, 365] width 181 height 31
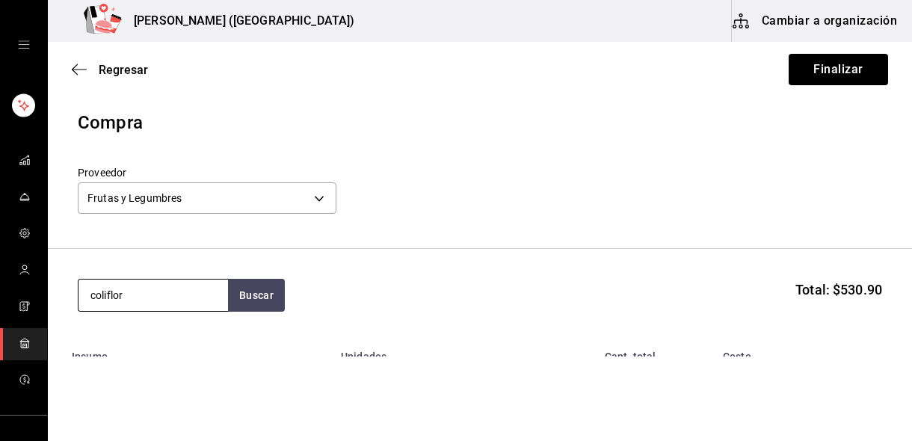
type input "coliflor"
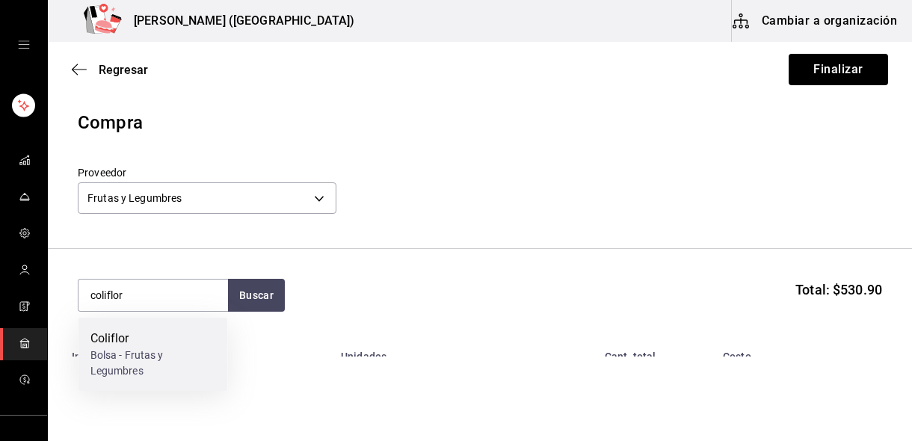
click at [181, 360] on div "Bolsa - Frutas y Legumbres" at bounding box center [153, 363] width 126 height 31
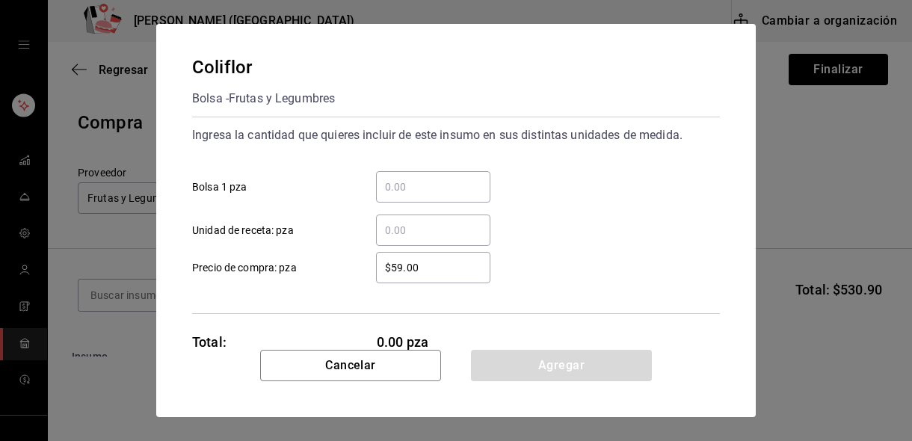
click at [431, 188] on input "​ Bolsa 1 pza" at bounding box center [433, 187] width 114 height 18
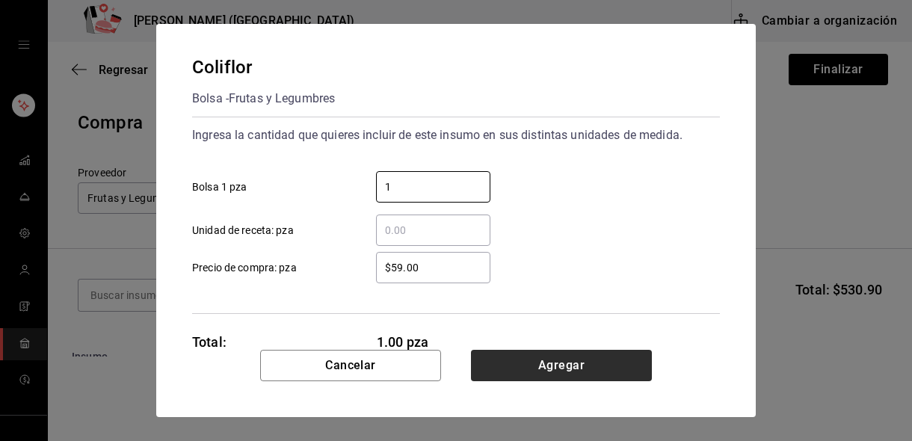
type input "1"
click at [533, 366] on button "Agregar" at bounding box center [561, 365] width 181 height 31
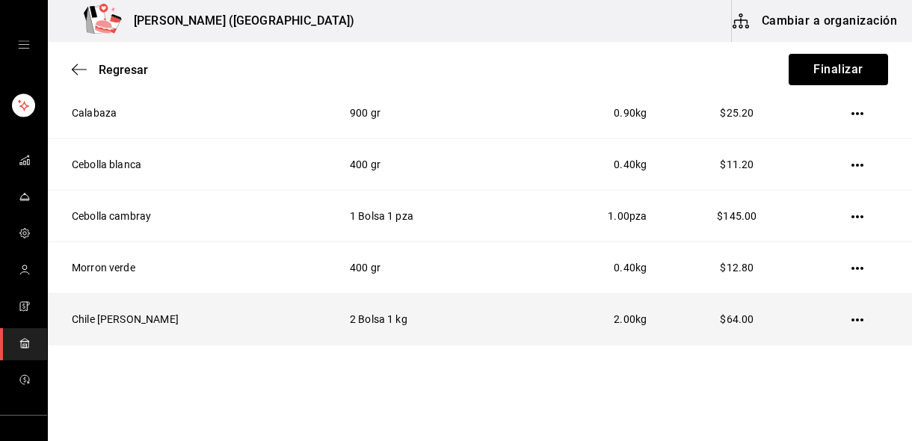
scroll to position [570, 0]
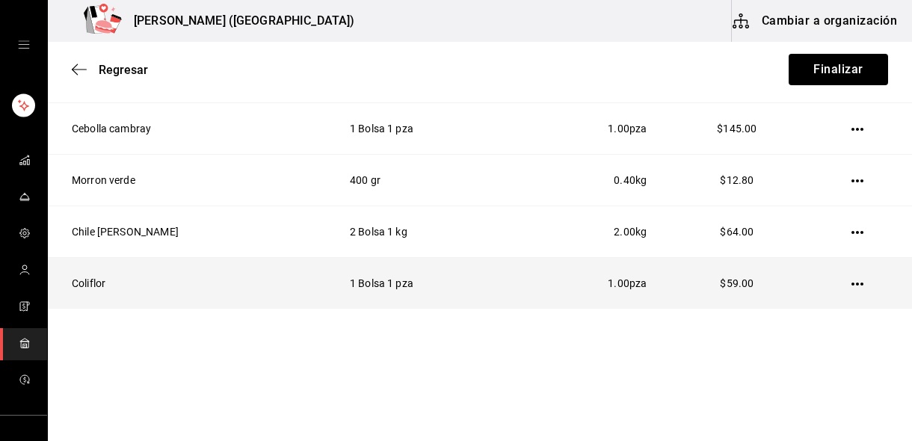
click at [87, 287] on td "Coliflor" at bounding box center [190, 284] width 284 height 52
click at [861, 280] on icon "button" at bounding box center [858, 284] width 12 height 12
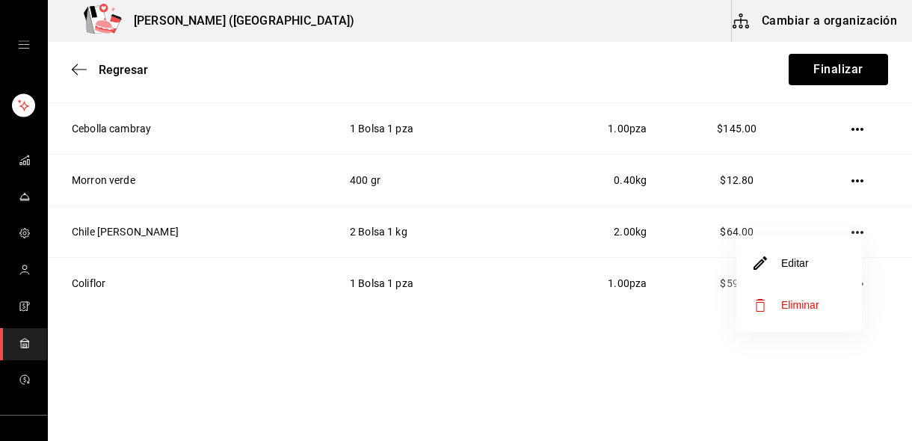
click at [811, 266] on li "Editar" at bounding box center [800, 263] width 126 height 42
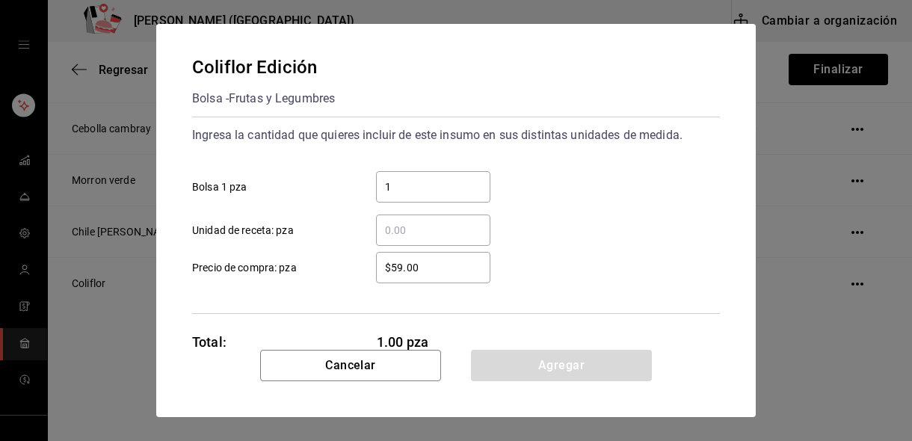
click at [422, 191] on input "1" at bounding box center [433, 187] width 114 height 18
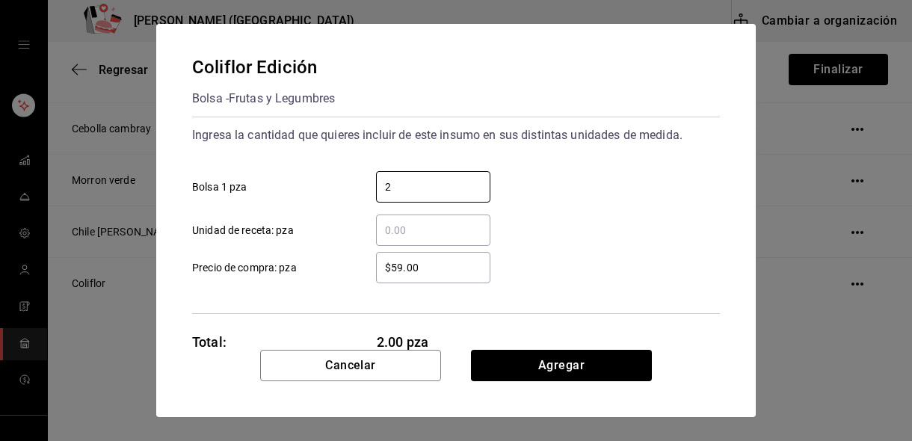
type input "2"
click at [399, 276] on input "$59.00" at bounding box center [433, 268] width 114 height 18
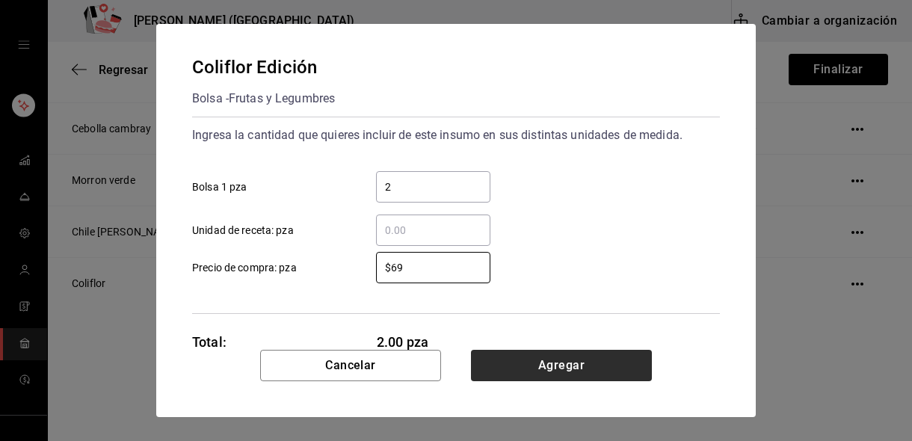
type input "$69"
click at [499, 368] on button "Agregar" at bounding box center [561, 365] width 181 height 31
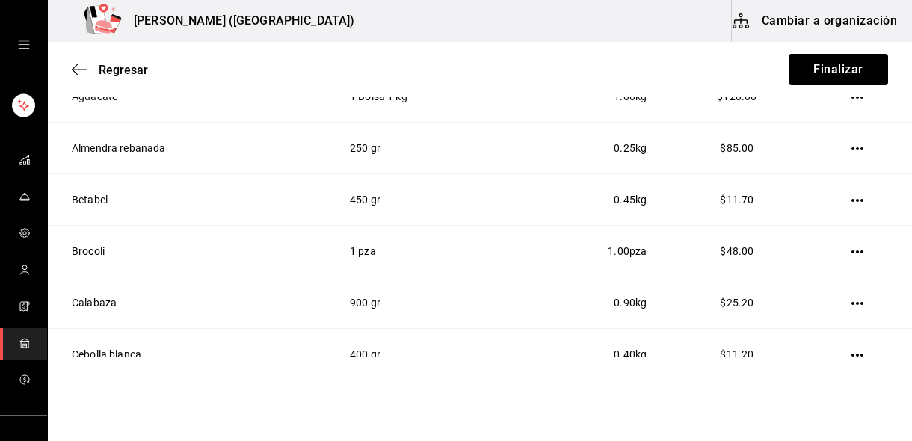
scroll to position [0, 0]
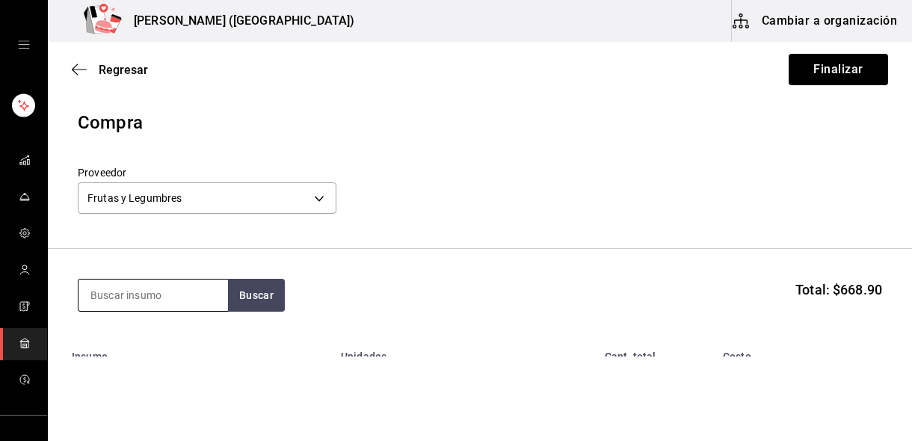
click at [142, 301] on input at bounding box center [154, 295] width 150 height 31
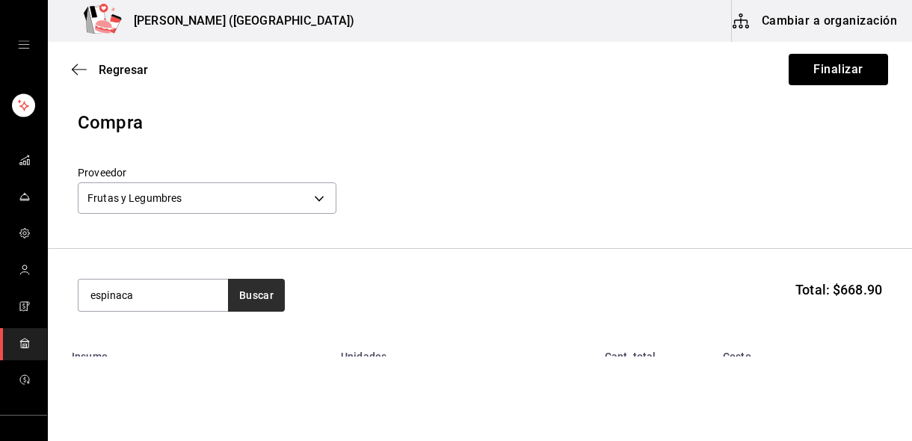
type input "espinaca"
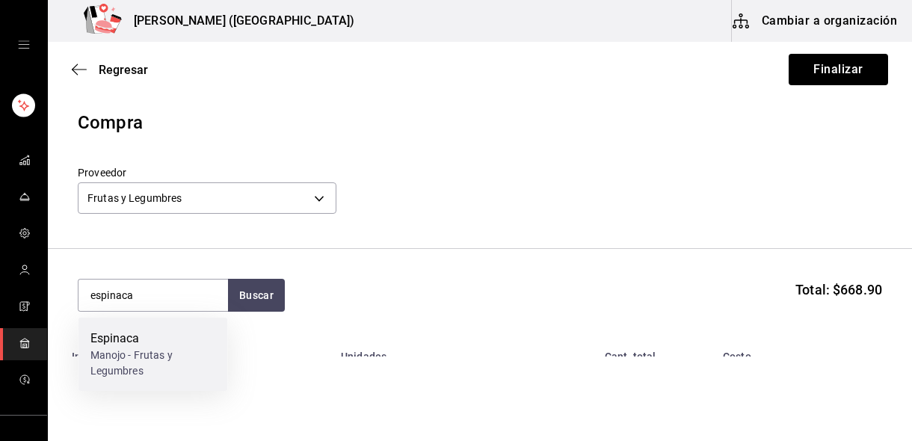
click at [178, 345] on div "Espinaca" at bounding box center [153, 339] width 126 height 18
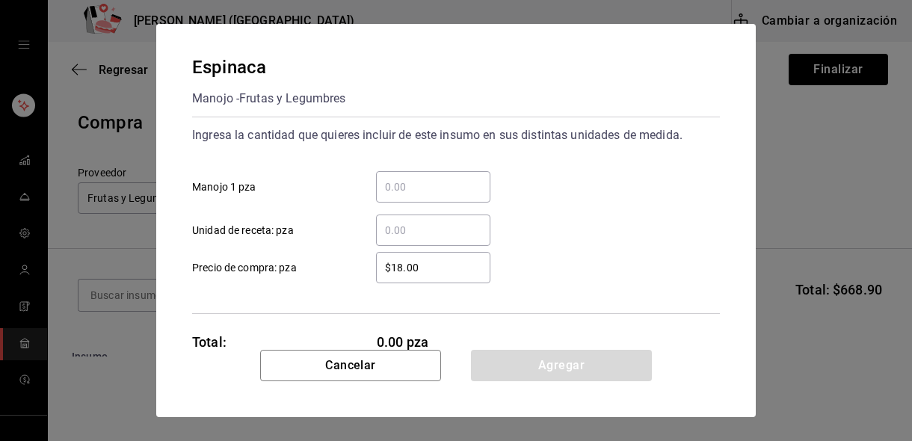
click at [450, 182] on input "​ Manojo 1 pza" at bounding box center [433, 187] width 114 height 18
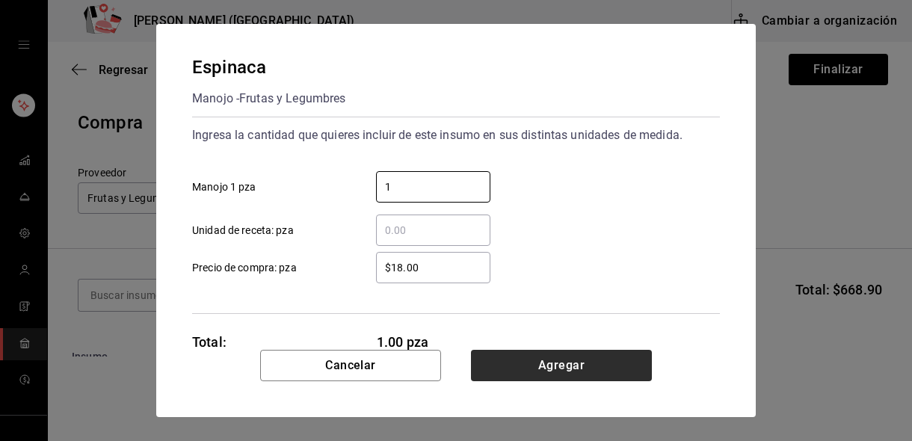
type input "1"
click at [515, 368] on button "Agregar" at bounding box center [561, 365] width 181 height 31
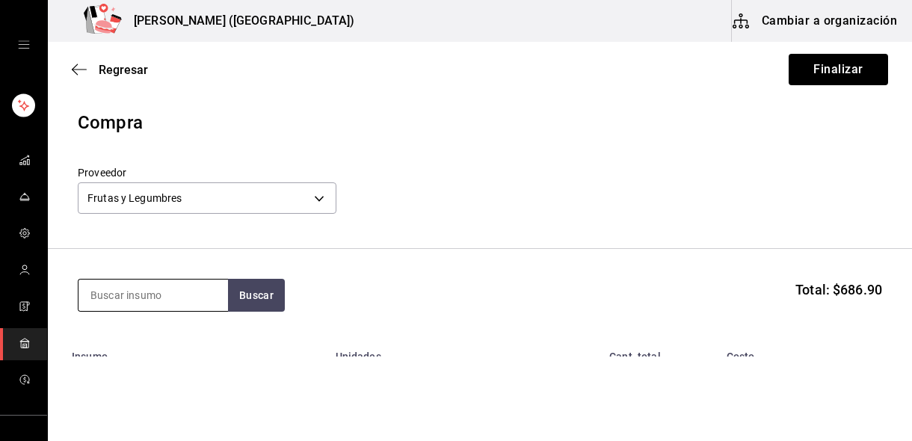
click at [131, 283] on input at bounding box center [154, 295] width 150 height 31
type input "soya"
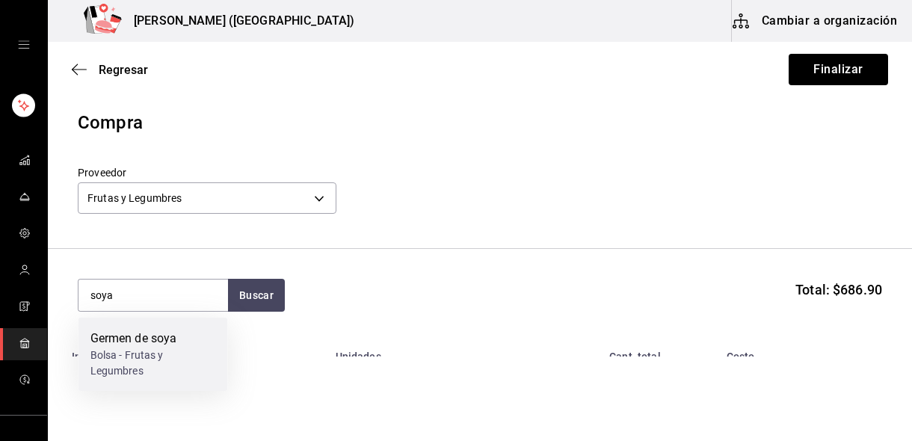
click at [142, 351] on div "Bolsa - Frutas y Legumbres" at bounding box center [153, 363] width 126 height 31
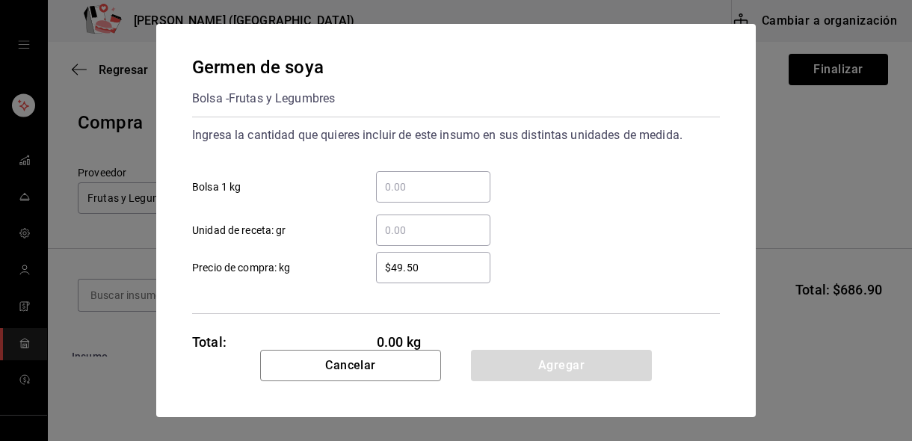
click at [417, 237] on input "​ Unidad de receta: gr" at bounding box center [433, 230] width 114 height 18
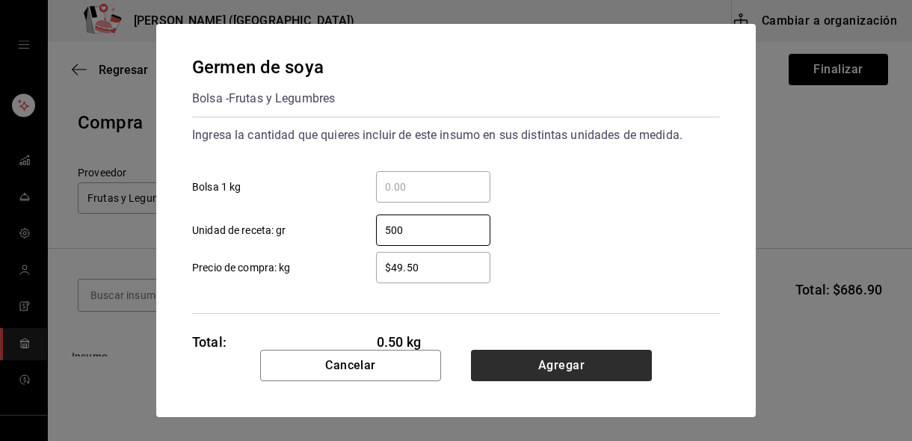
type input "500"
click at [530, 363] on button "Agregar" at bounding box center [561, 365] width 181 height 31
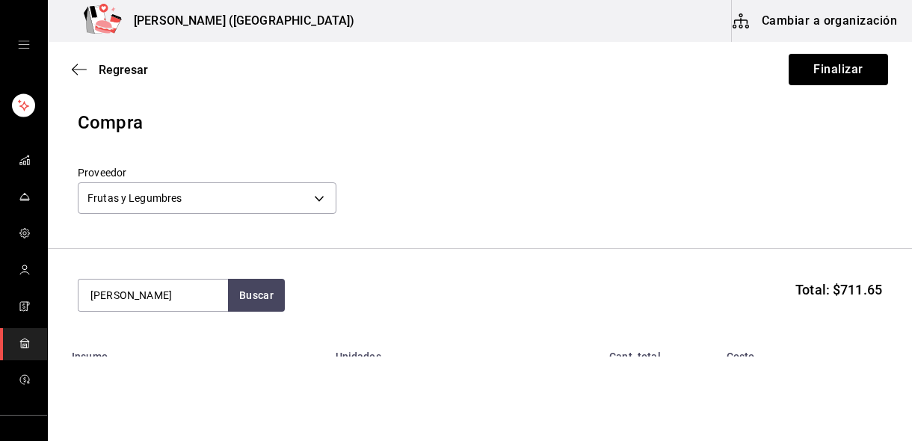
type input "[PERSON_NAME]"
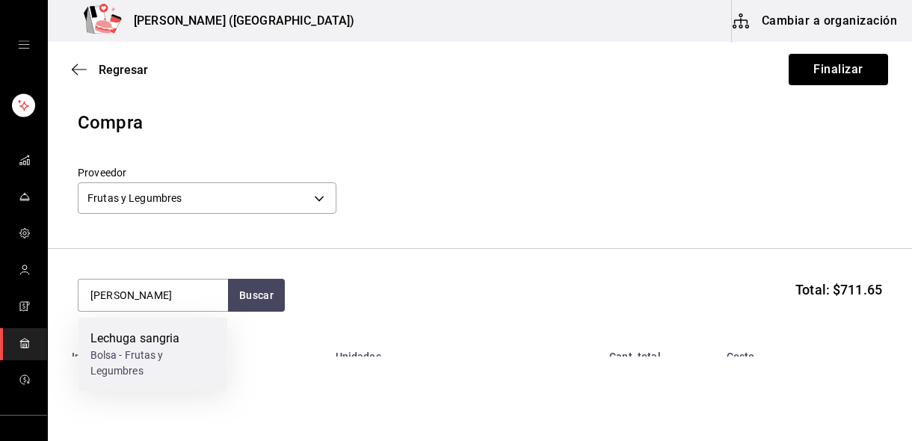
click at [150, 353] on div "Bolsa - Frutas y Legumbres" at bounding box center [153, 363] width 126 height 31
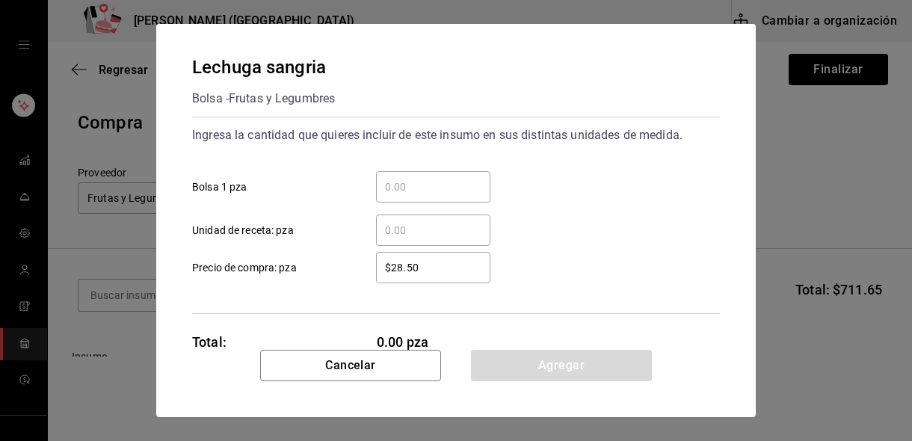
click at [420, 239] on div "​" at bounding box center [433, 230] width 114 height 31
click at [420, 239] on input "​ Unidad de receta: pza" at bounding box center [433, 230] width 114 height 18
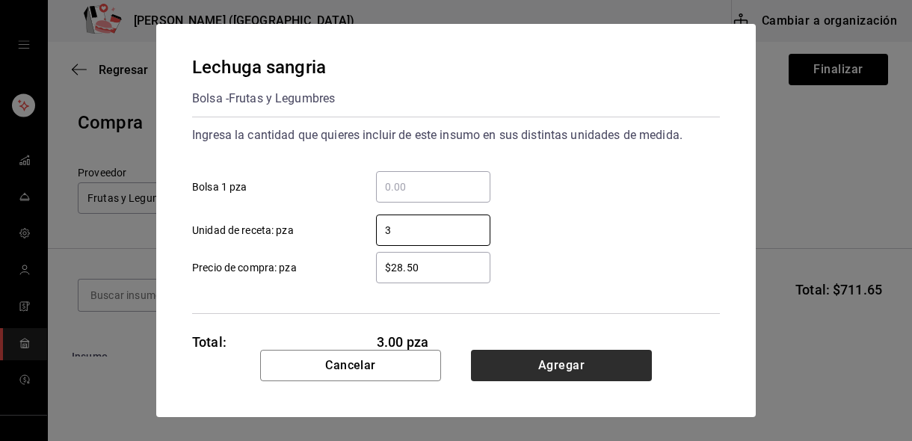
type input "3"
click at [520, 366] on button "Agregar" at bounding box center [561, 365] width 181 height 31
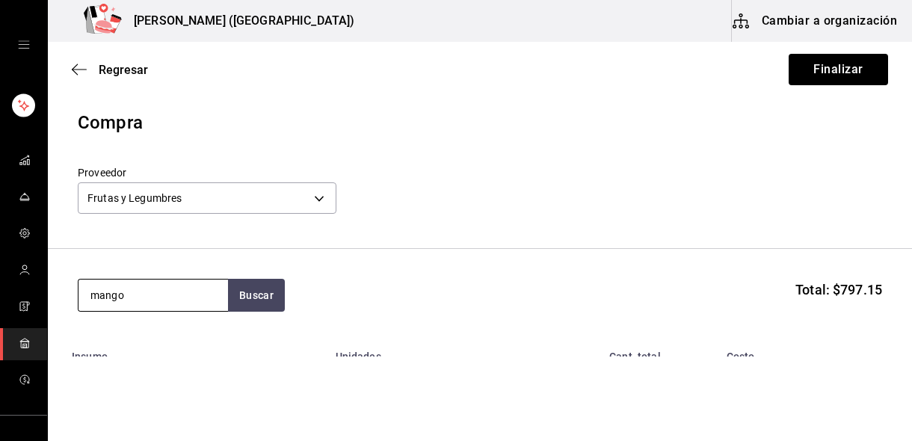
type input "mango"
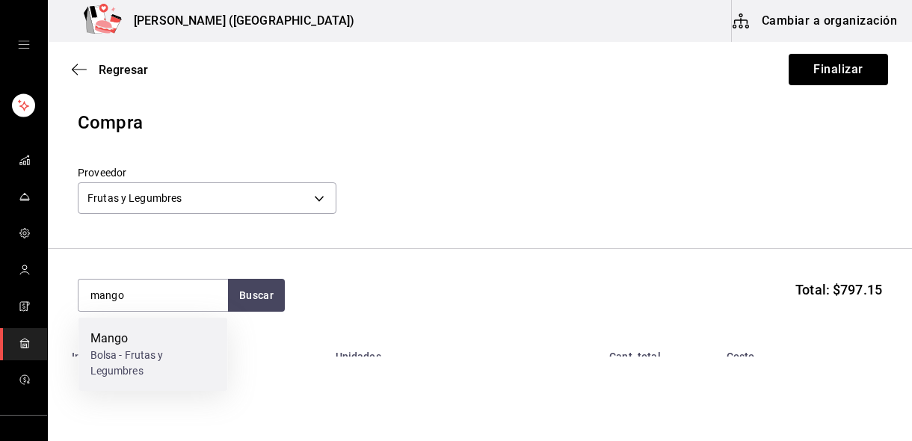
click at [119, 369] on div "Bolsa - Frutas y Legumbres" at bounding box center [153, 363] width 126 height 31
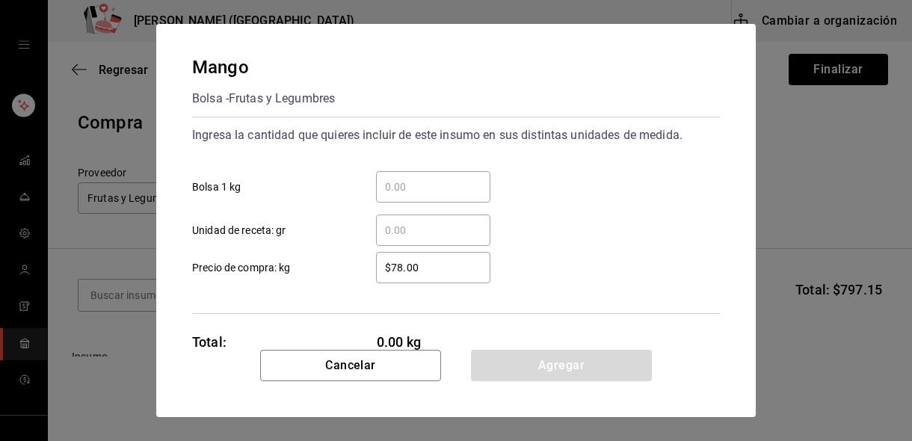
click at [435, 234] on input "​ Unidad de receta: gr" at bounding box center [433, 230] width 114 height 18
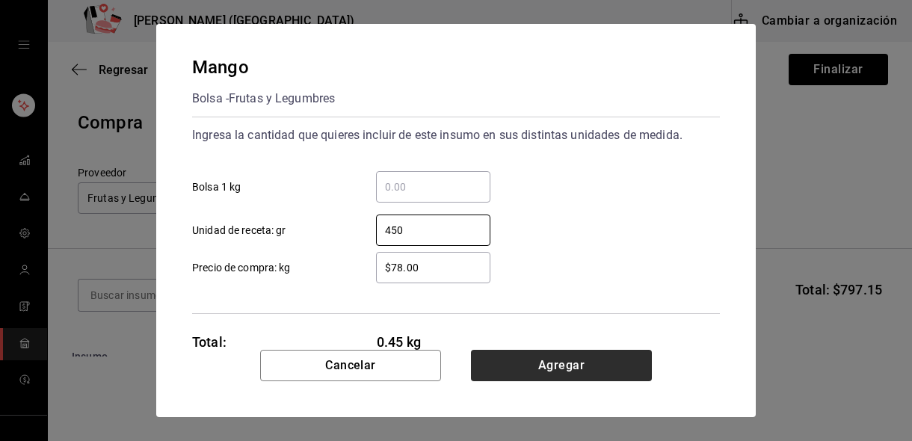
type input "450"
click at [527, 366] on button "Agregar" at bounding box center [561, 365] width 181 height 31
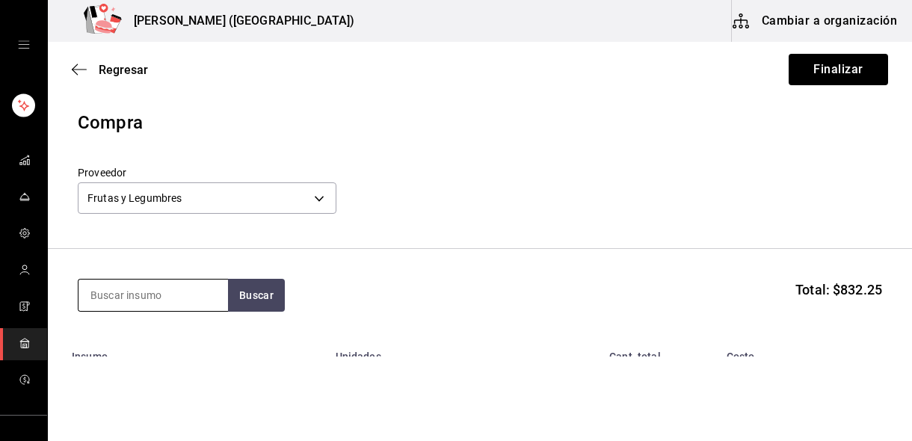
click at [162, 301] on input at bounding box center [154, 295] width 150 height 31
type input "zanahoria"
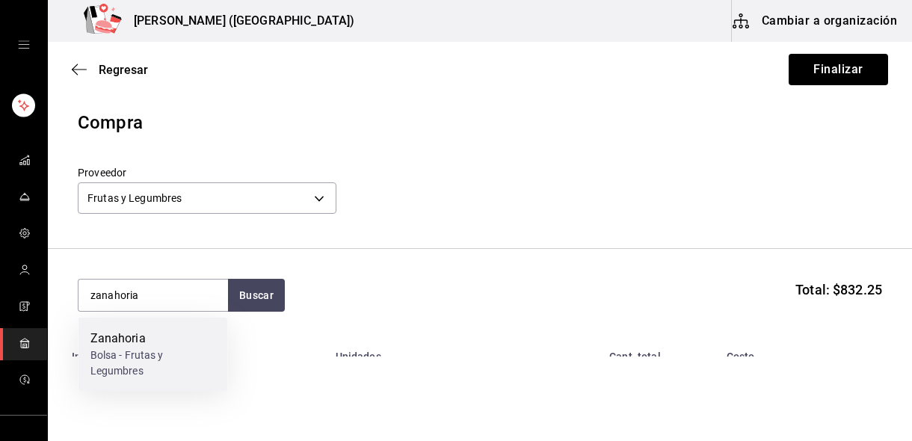
click at [143, 347] on div "Zanahoria" at bounding box center [153, 339] width 126 height 18
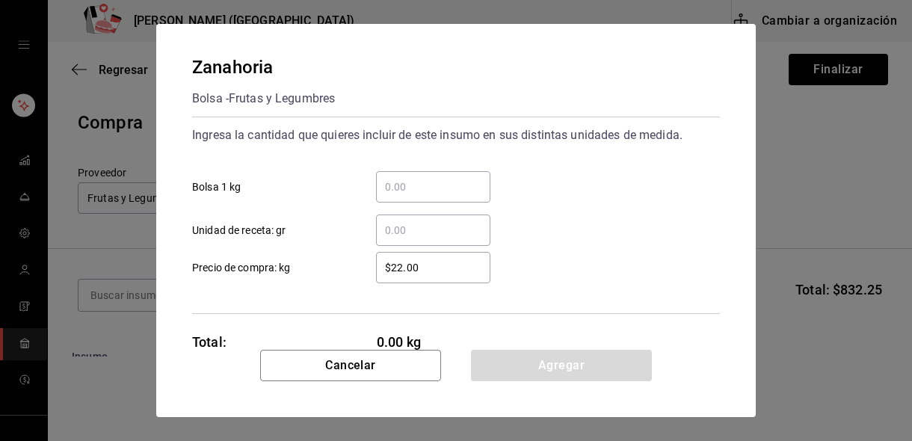
click at [437, 191] on input "​ Bolsa 1 kg" at bounding box center [433, 187] width 114 height 18
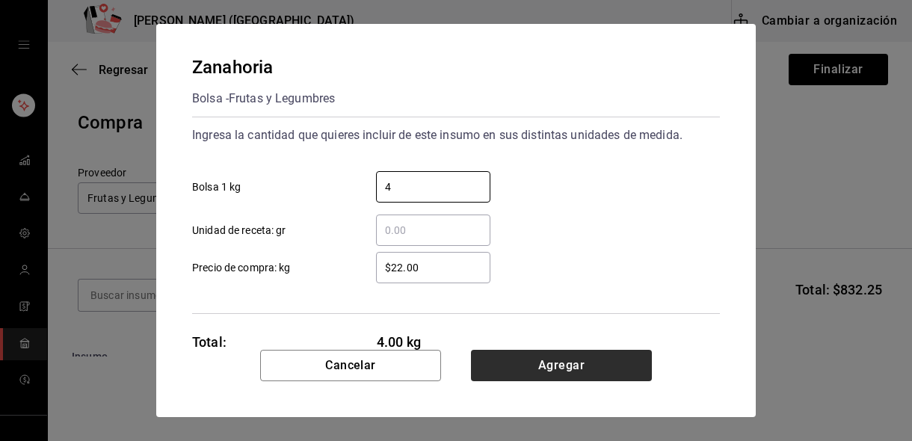
type input "4"
click at [558, 364] on button "Agregar" at bounding box center [561, 365] width 181 height 31
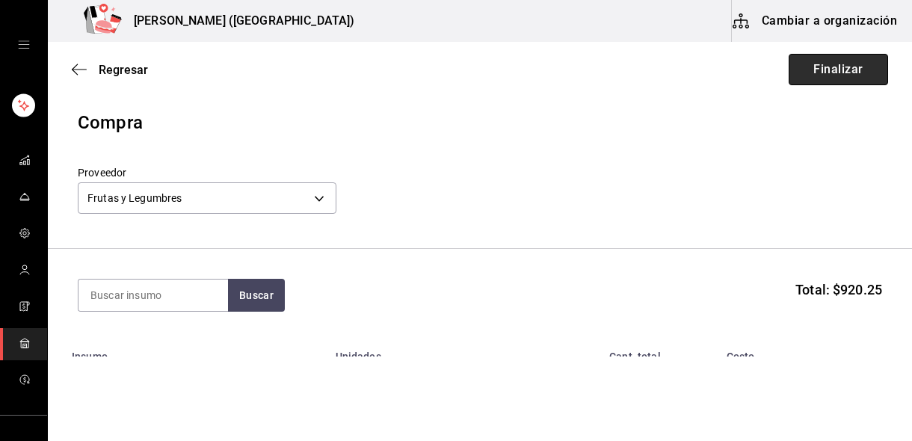
click at [846, 64] on button "Finalizar" at bounding box center [838, 69] width 99 height 31
